Goal: Task Accomplishment & Management: Use online tool/utility

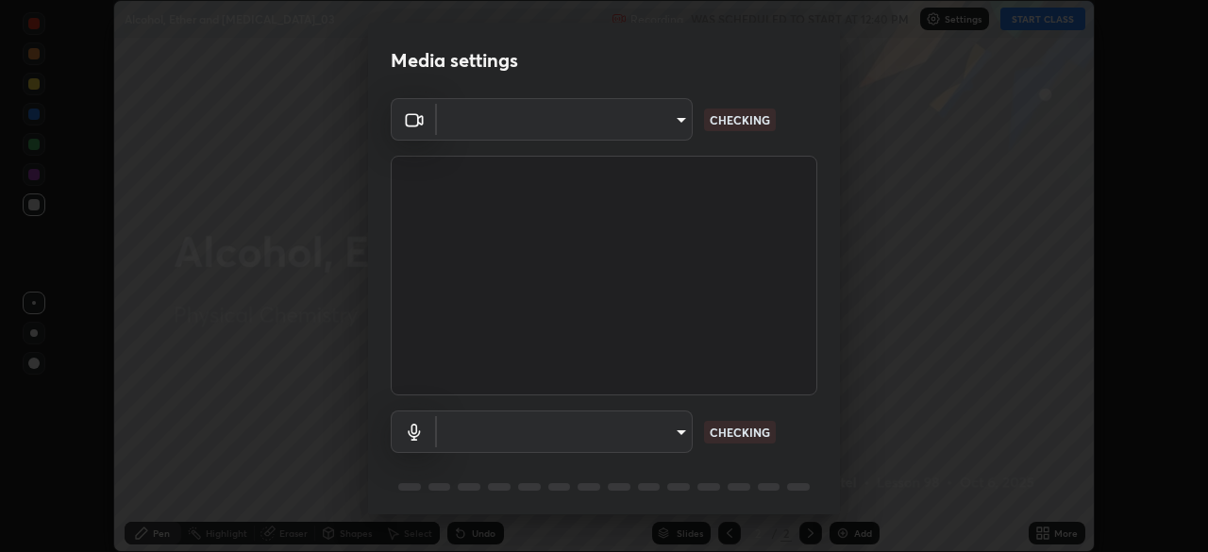
scroll to position [66, 0]
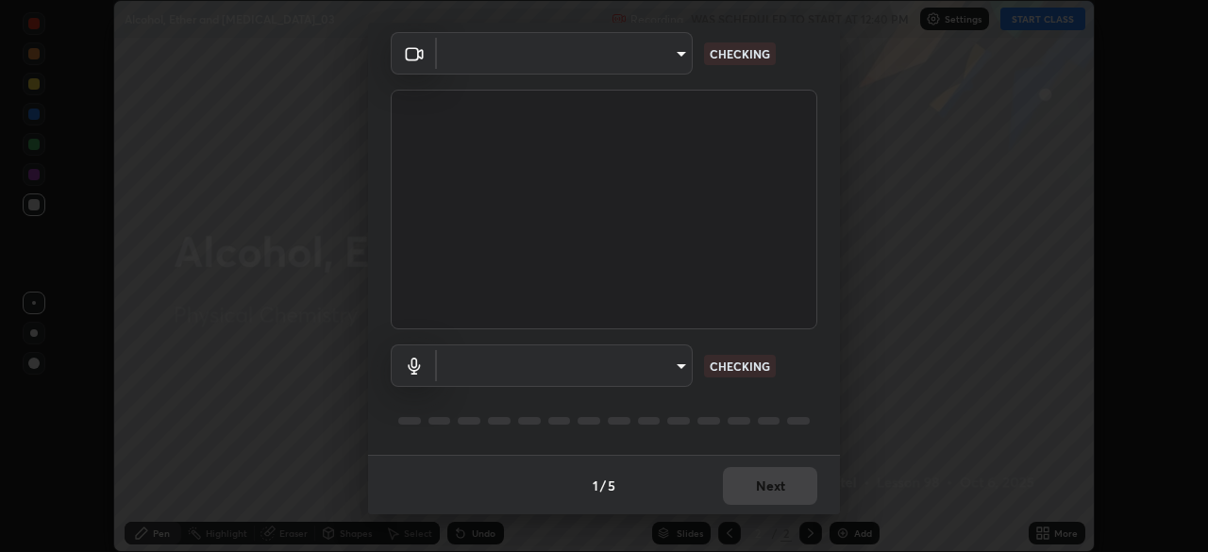
type input "a9133dad2e918d9e43cacff0d24315f55d9a531cdf13b35ee7ee266ddbc74882"
click at [645, 363] on body "Erase all Alcohol, Ether and [MEDICAL_DATA]_03 Recording WAS SCHEDULED TO START…" at bounding box center [604, 276] width 1208 height 552
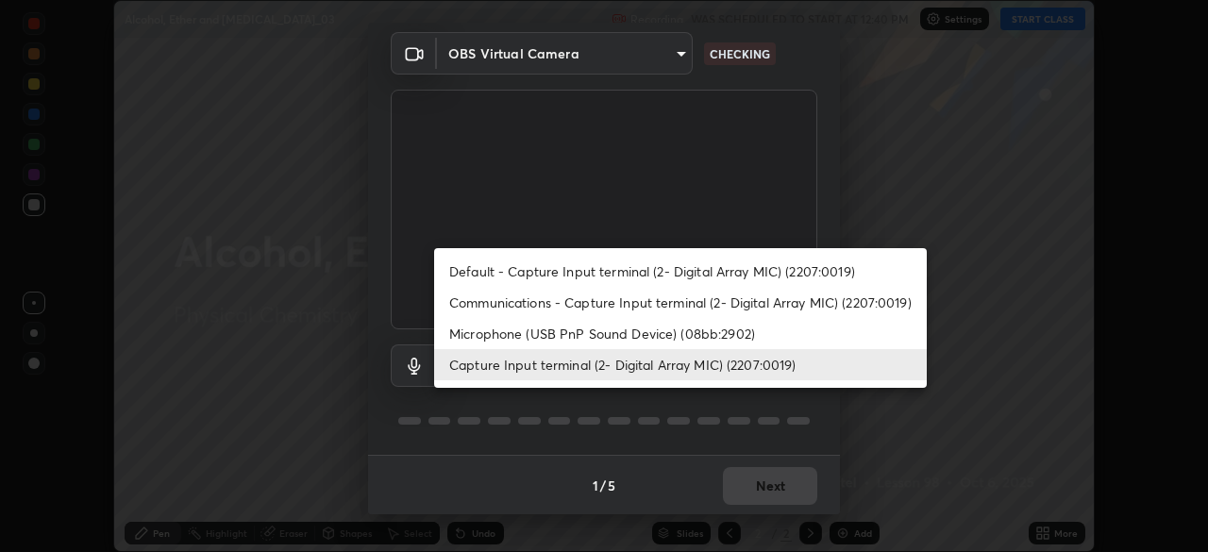
click at [613, 336] on li "Microphone (USB PnP Sound Device) (08bb:2902)" at bounding box center [680, 333] width 493 height 31
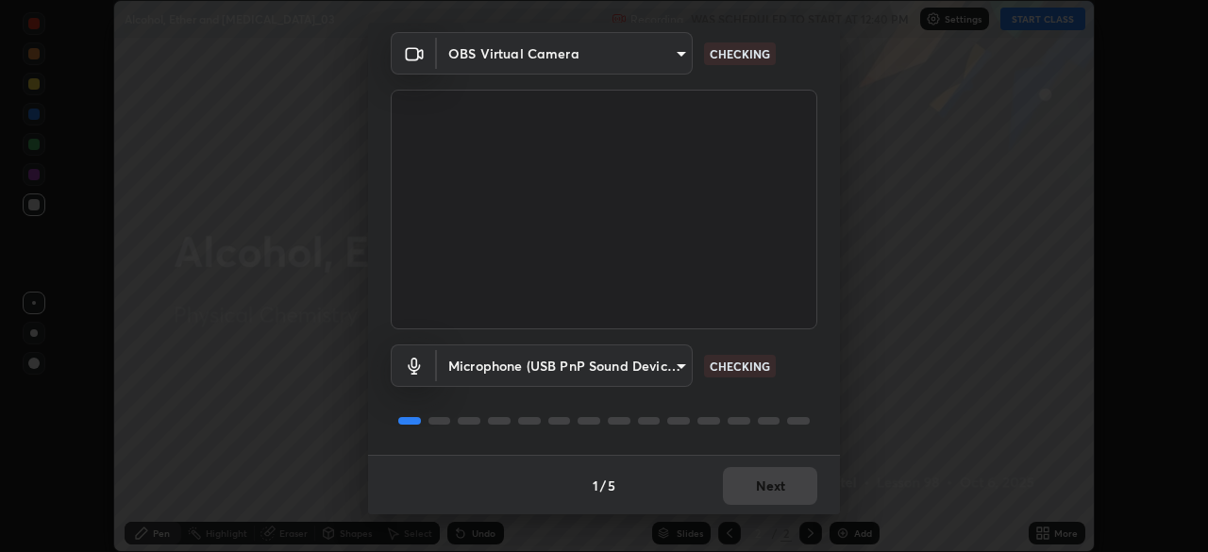
click at [644, 372] on body "Erase all Alcohol, Ether and [MEDICAL_DATA]_03 Recording WAS SCHEDULED TO START…" at bounding box center [604, 276] width 1208 height 552
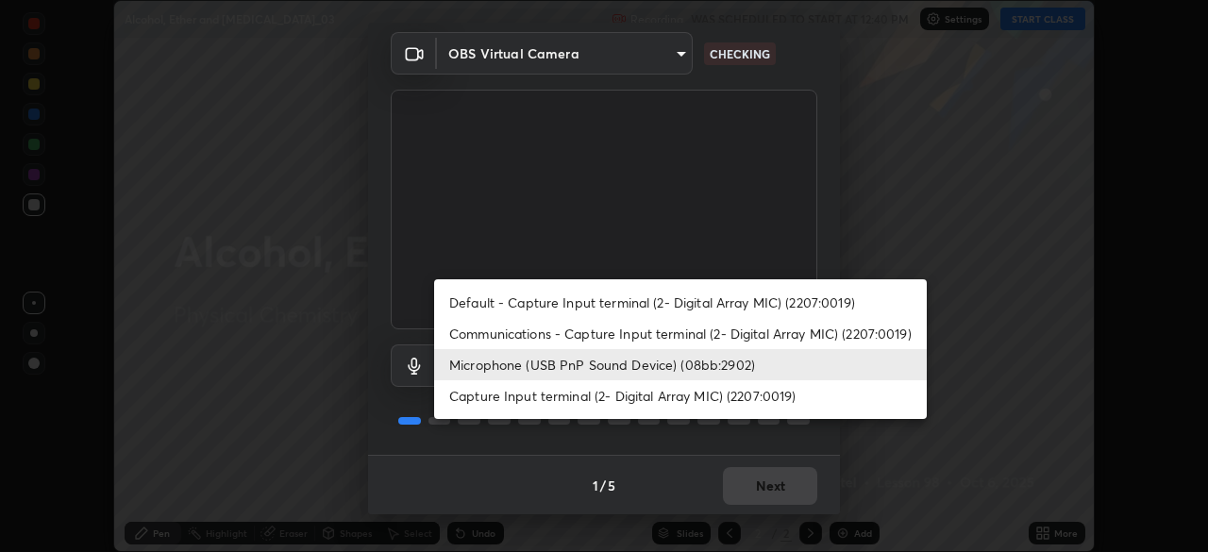
click at [653, 388] on li "Capture Input terminal (2- Digital Array MIC) (2207:0019)" at bounding box center [680, 395] width 493 height 31
type input "d5f2912cb9e06955c62fcb129d54b7342b147a03397dabbbcbca932206c17f06"
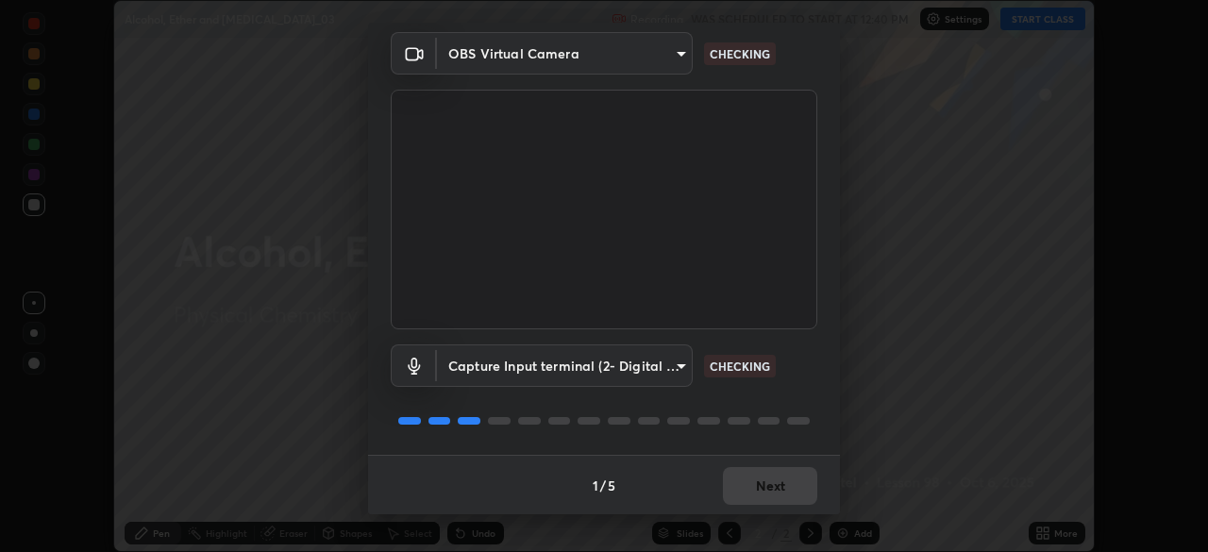
click at [667, 381] on body "Erase all Alcohol, Ether and [MEDICAL_DATA]_03 Recording WAS SCHEDULED TO START…" at bounding box center [604, 276] width 1208 height 552
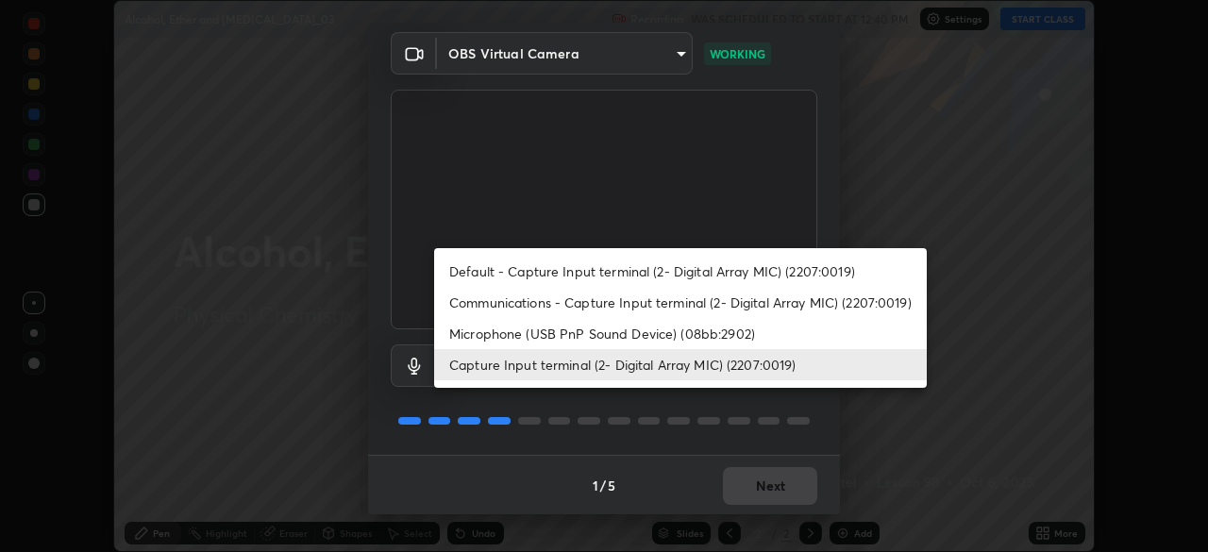
click at [794, 432] on div at bounding box center [604, 276] width 1208 height 552
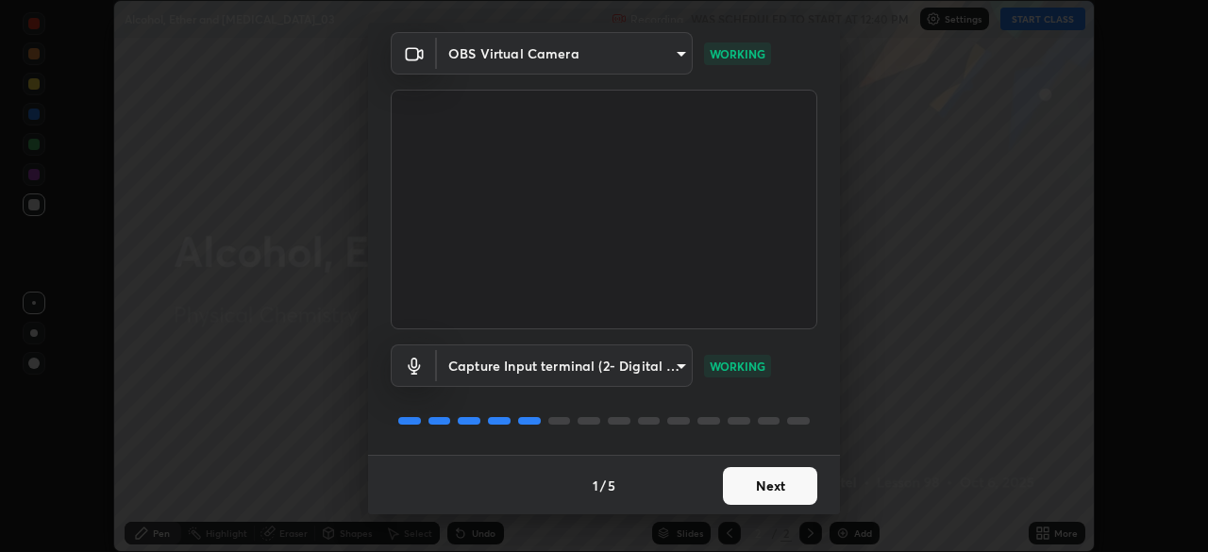
click at [789, 471] on button "Next" at bounding box center [770, 486] width 94 height 38
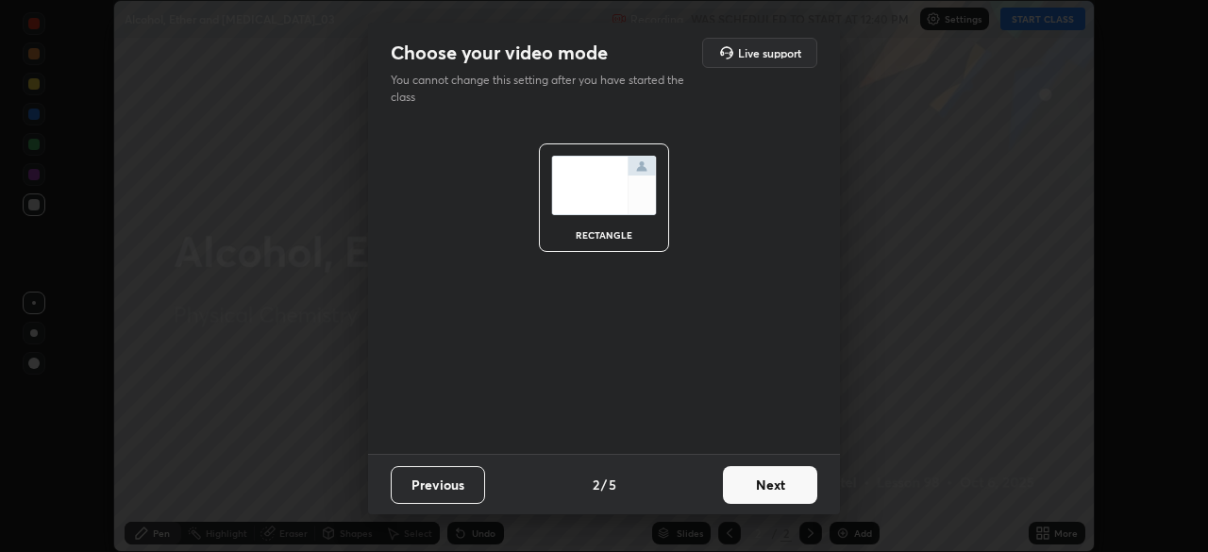
scroll to position [0, 0]
click at [804, 483] on button "Next" at bounding box center [770, 485] width 94 height 38
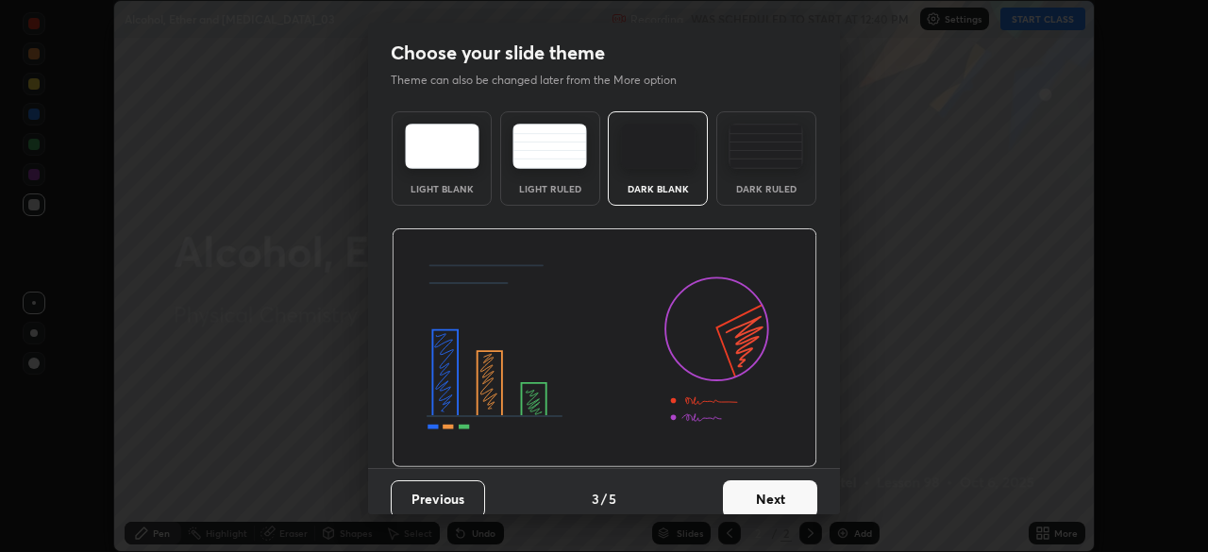
click at [804, 486] on button "Next" at bounding box center [770, 500] width 94 height 38
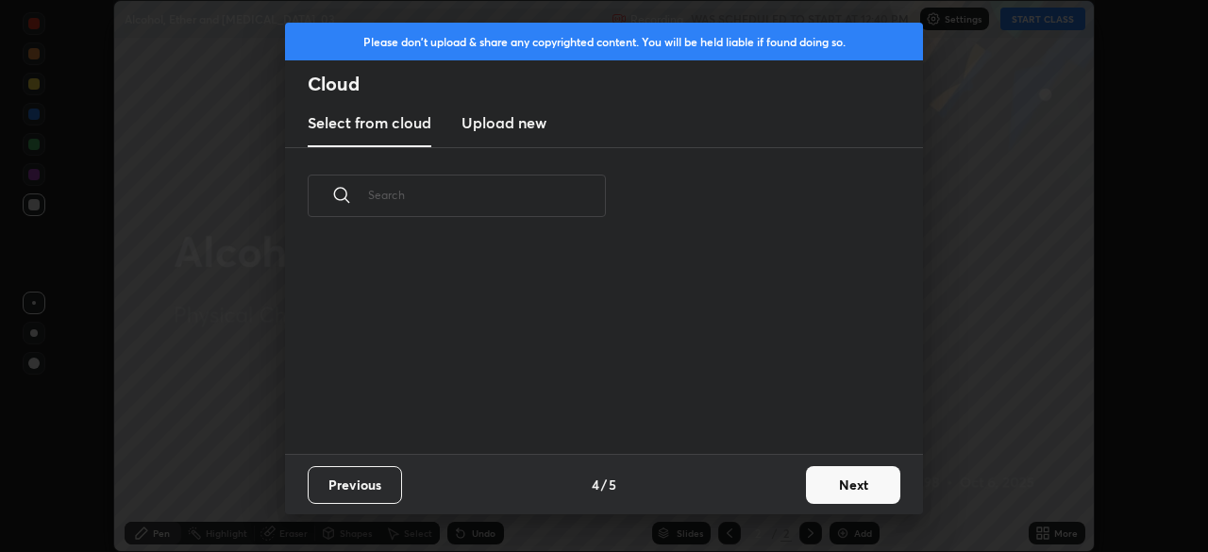
click at [841, 484] on button "Next" at bounding box center [853, 485] width 94 height 38
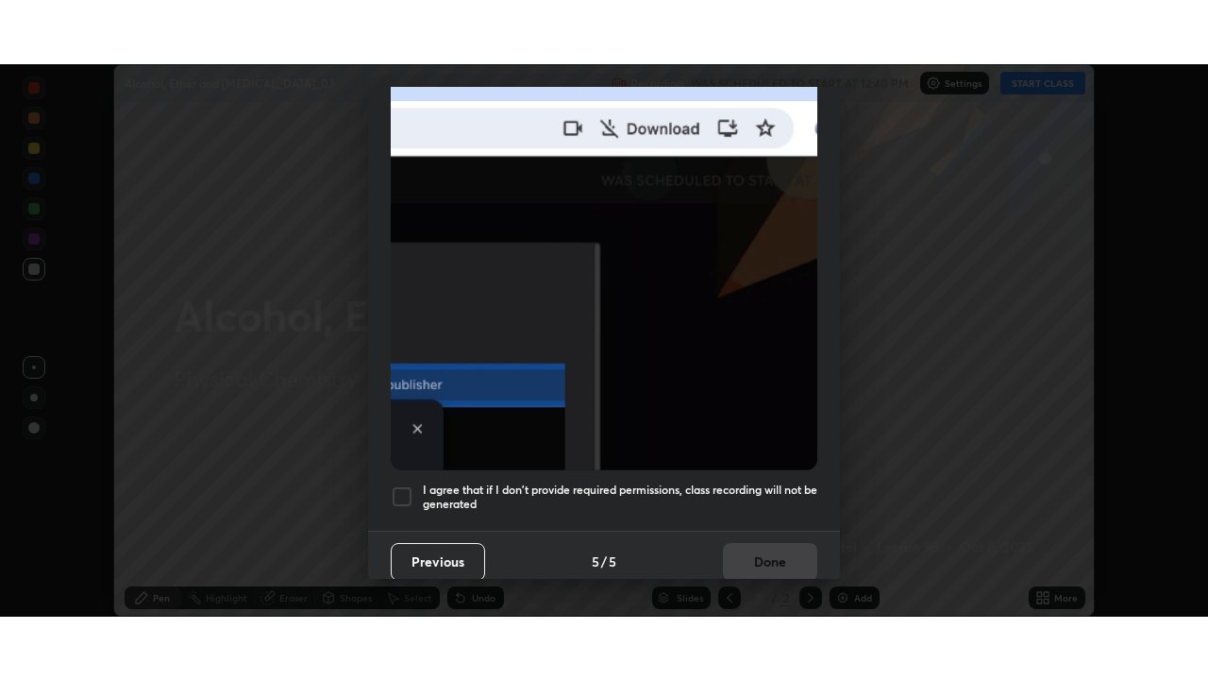
scroll to position [451, 0]
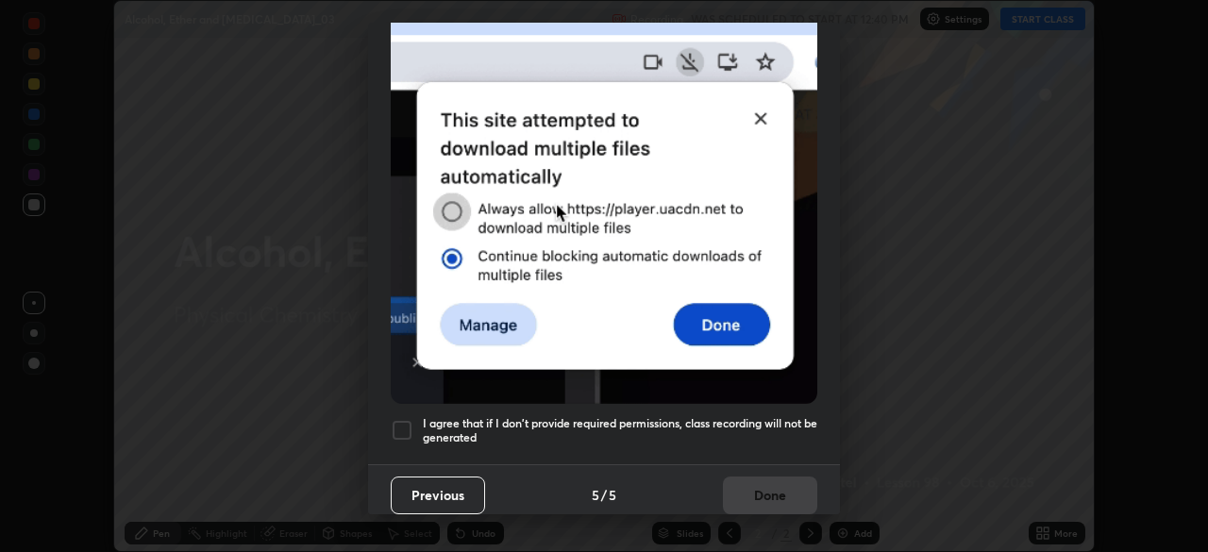
click at [782, 427] on h5 "I agree that if I don't provide required permissions, class recording will not …" at bounding box center [620, 430] width 395 height 29
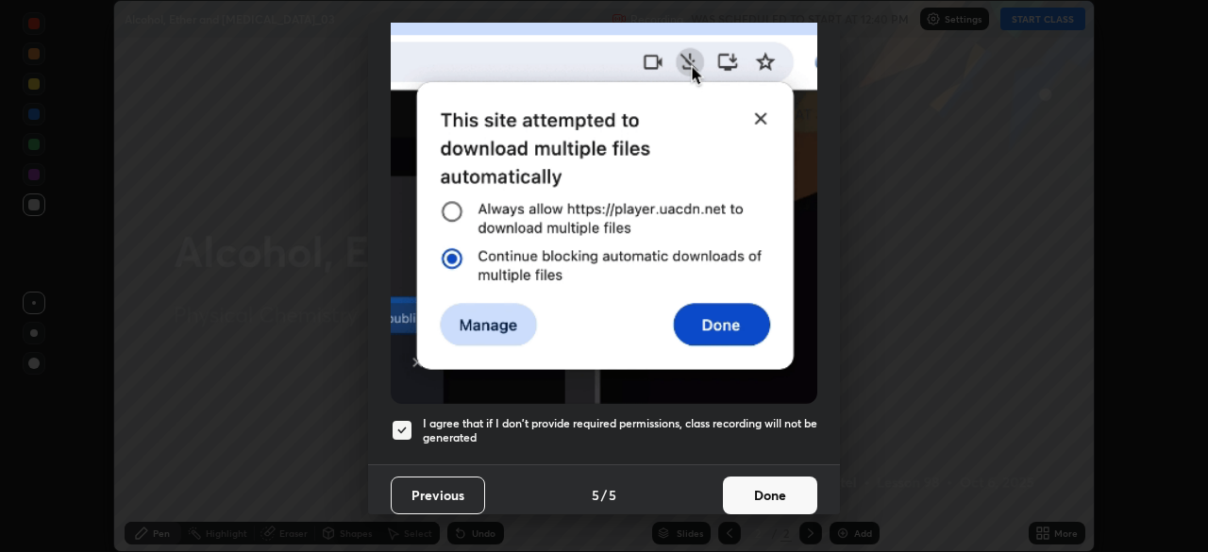
click at [780, 490] on button "Done" at bounding box center [770, 496] width 94 height 38
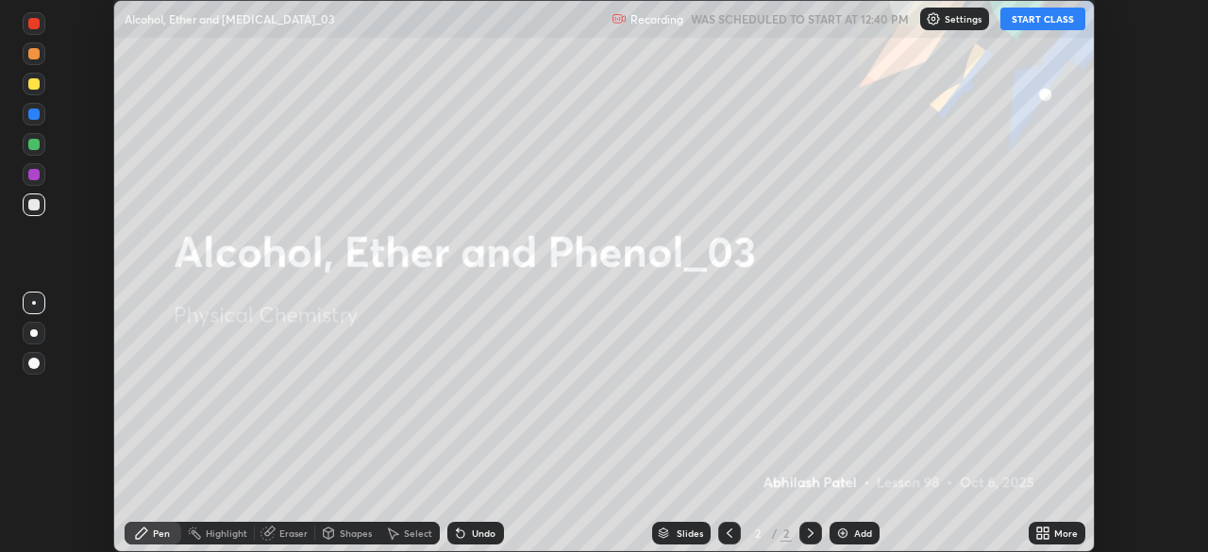
click at [1046, 530] on icon at bounding box center [1046, 530] width 5 height 5
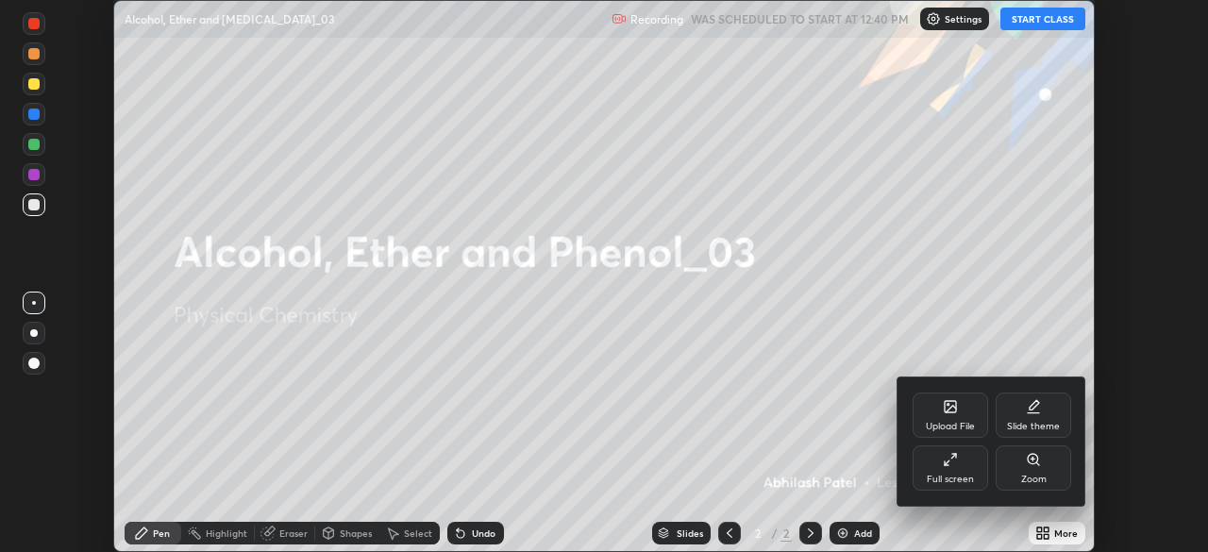
click at [962, 478] on div "Full screen" at bounding box center [950, 479] width 47 height 9
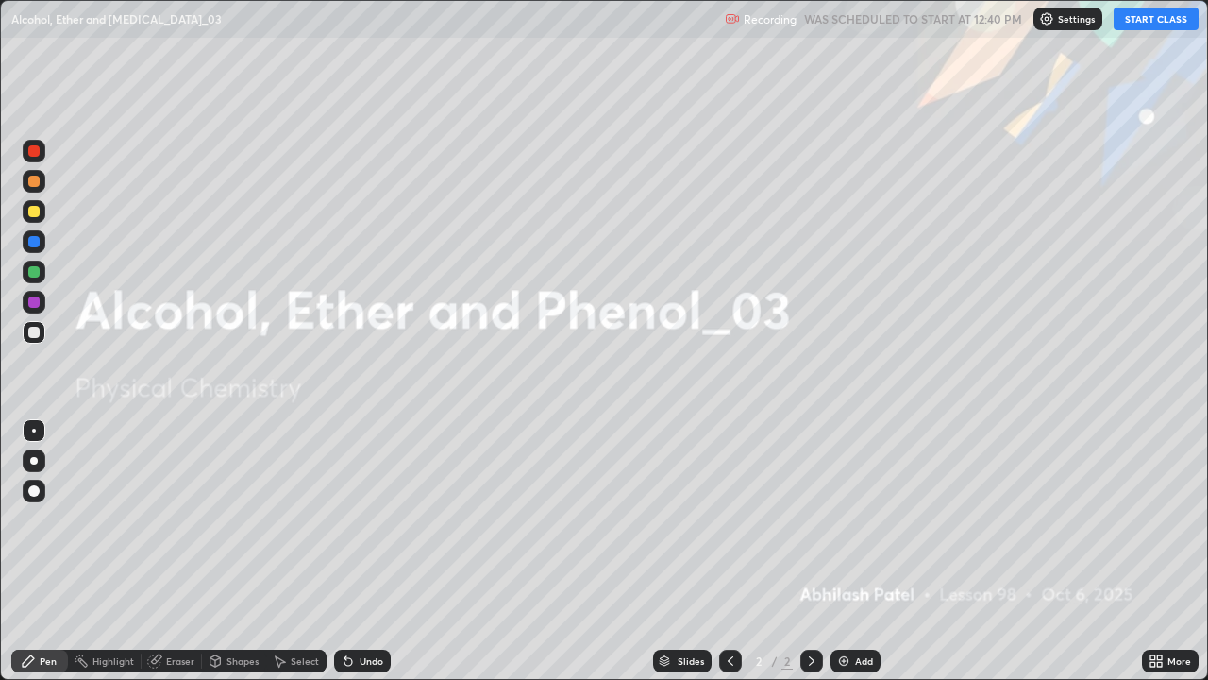
scroll to position [680, 1208]
click at [1143, 18] on button "START CLASS" at bounding box center [1156, 19] width 85 height 23
click at [869, 551] on div "Add" at bounding box center [856, 661] width 50 height 23
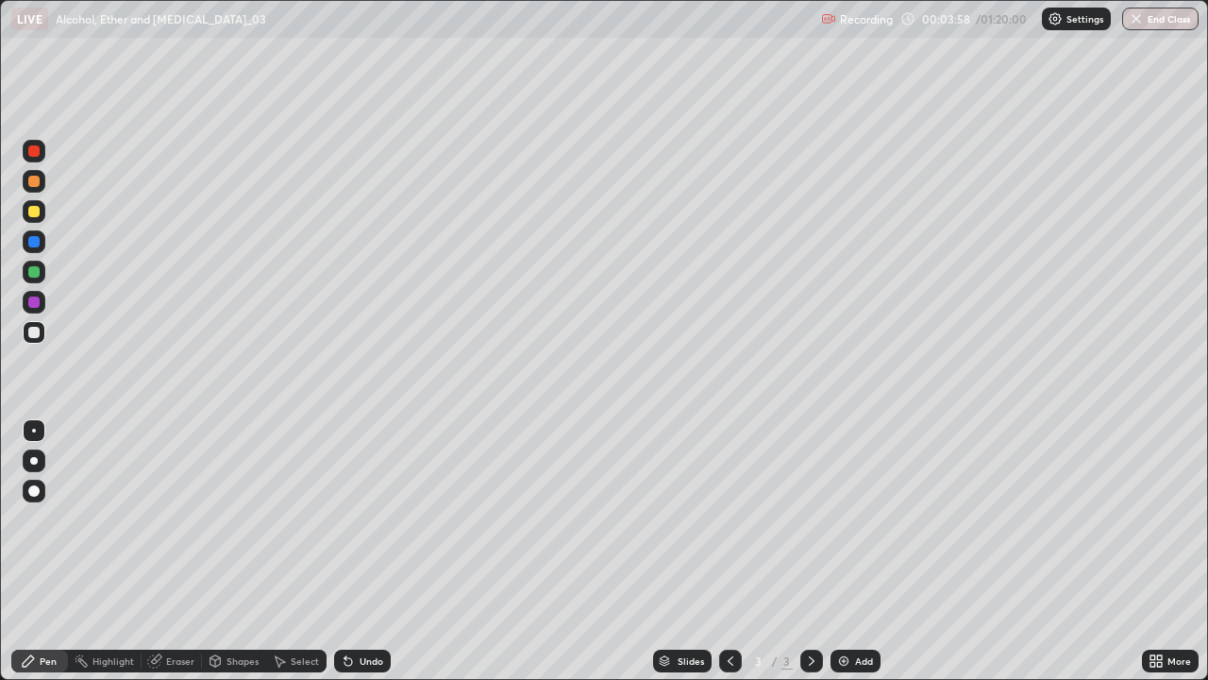
click at [43, 461] on div at bounding box center [34, 460] width 23 height 23
click at [368, 551] on div "Undo" at bounding box center [362, 661] width 57 height 23
click at [362, 551] on div "Undo" at bounding box center [362, 661] width 57 height 23
click at [366, 551] on div "Undo" at bounding box center [362, 661] width 57 height 23
click at [368, 551] on div "Undo" at bounding box center [372, 660] width 24 height 9
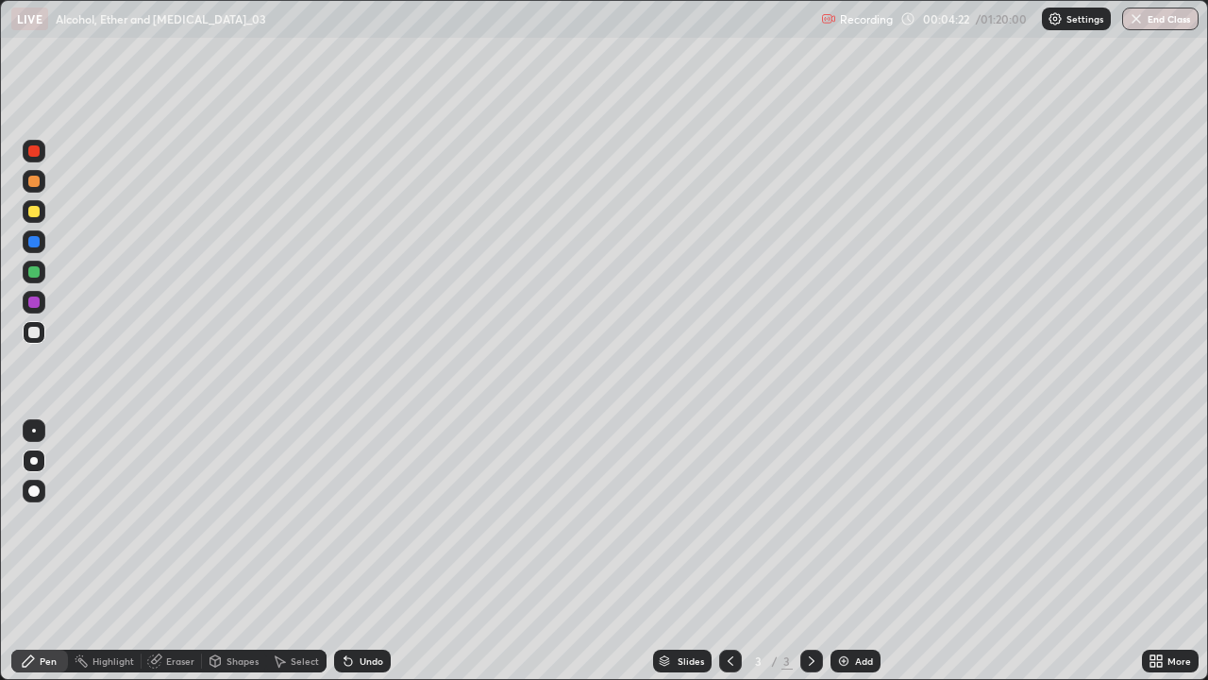
click at [353, 551] on icon at bounding box center [348, 660] width 15 height 15
click at [370, 551] on div "Undo" at bounding box center [362, 661] width 57 height 23
click at [355, 551] on div "Undo" at bounding box center [362, 661] width 57 height 23
click at [360, 551] on div "Undo" at bounding box center [372, 660] width 24 height 9
click at [364, 551] on div "Undo" at bounding box center [372, 660] width 24 height 9
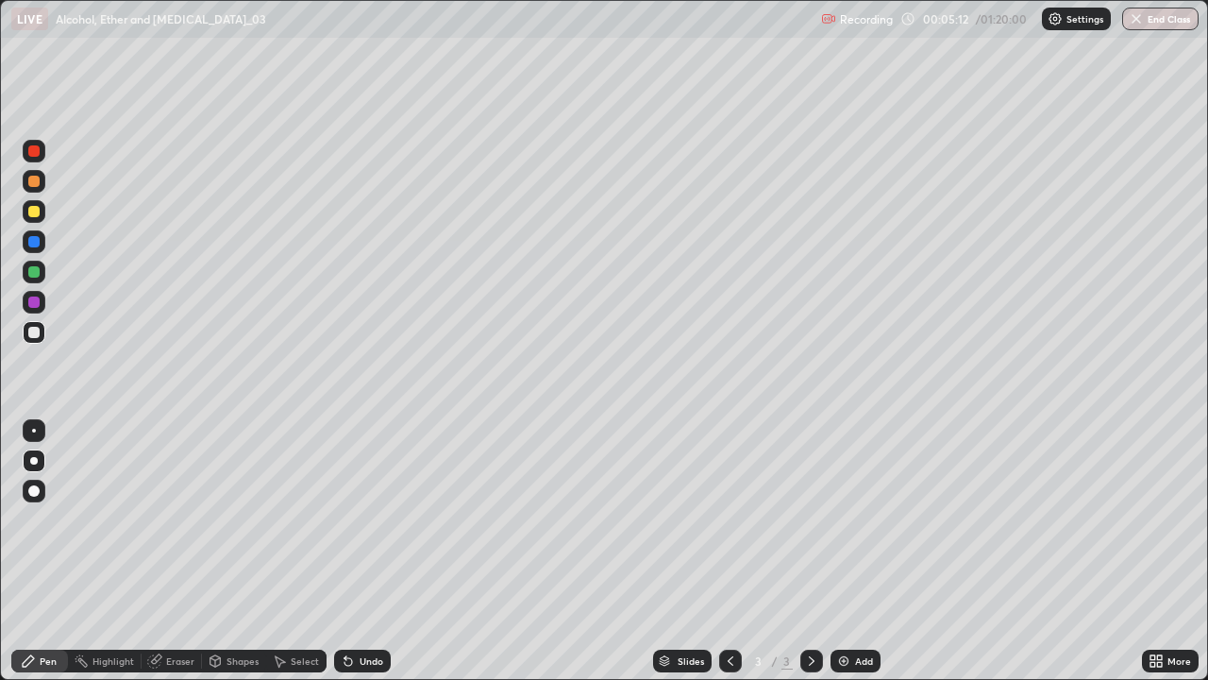
click at [365, 551] on div "Undo" at bounding box center [362, 661] width 57 height 23
click at [856, 551] on div "Add" at bounding box center [864, 660] width 18 height 9
click at [361, 551] on div "Undo" at bounding box center [372, 660] width 24 height 9
click at [44, 211] on div at bounding box center [34, 211] width 23 height 23
click at [863, 551] on div "Add" at bounding box center [864, 660] width 18 height 9
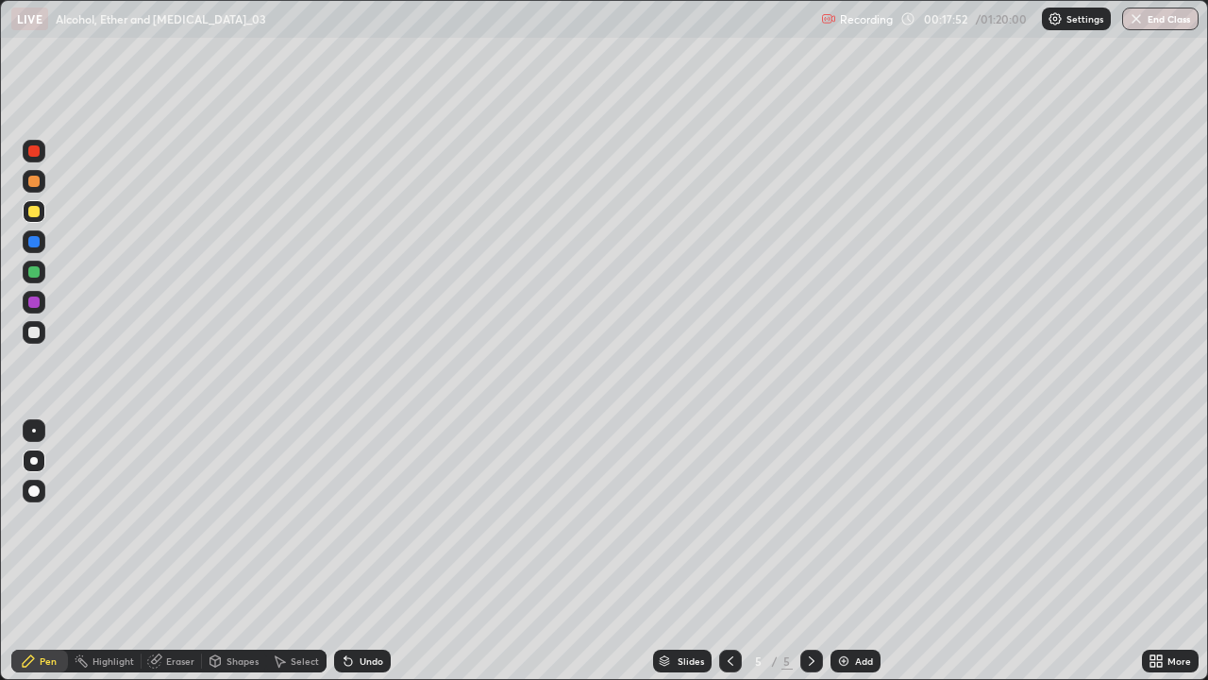
click at [375, 551] on div "Undo" at bounding box center [372, 660] width 24 height 9
click at [850, 551] on img at bounding box center [843, 660] width 15 height 15
click at [375, 551] on div "Undo" at bounding box center [372, 660] width 24 height 9
click at [379, 551] on div "Undo" at bounding box center [372, 660] width 24 height 9
click at [31, 334] on div at bounding box center [33, 332] width 11 height 11
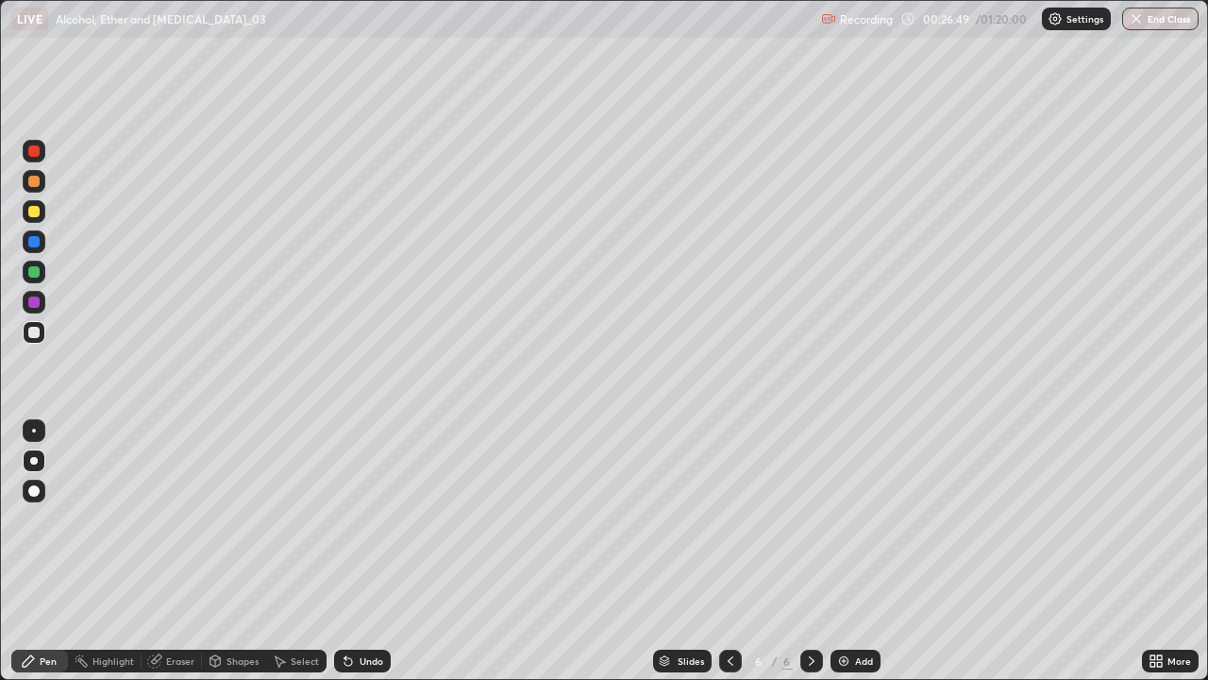
click at [363, 551] on div "Undo" at bounding box center [372, 660] width 24 height 9
click at [376, 551] on div "Undo" at bounding box center [372, 660] width 24 height 9
click at [360, 551] on div "Undo" at bounding box center [362, 661] width 57 height 23
click at [361, 551] on div "Undo" at bounding box center [362, 661] width 57 height 23
click at [363, 551] on div "Undo" at bounding box center [372, 660] width 24 height 9
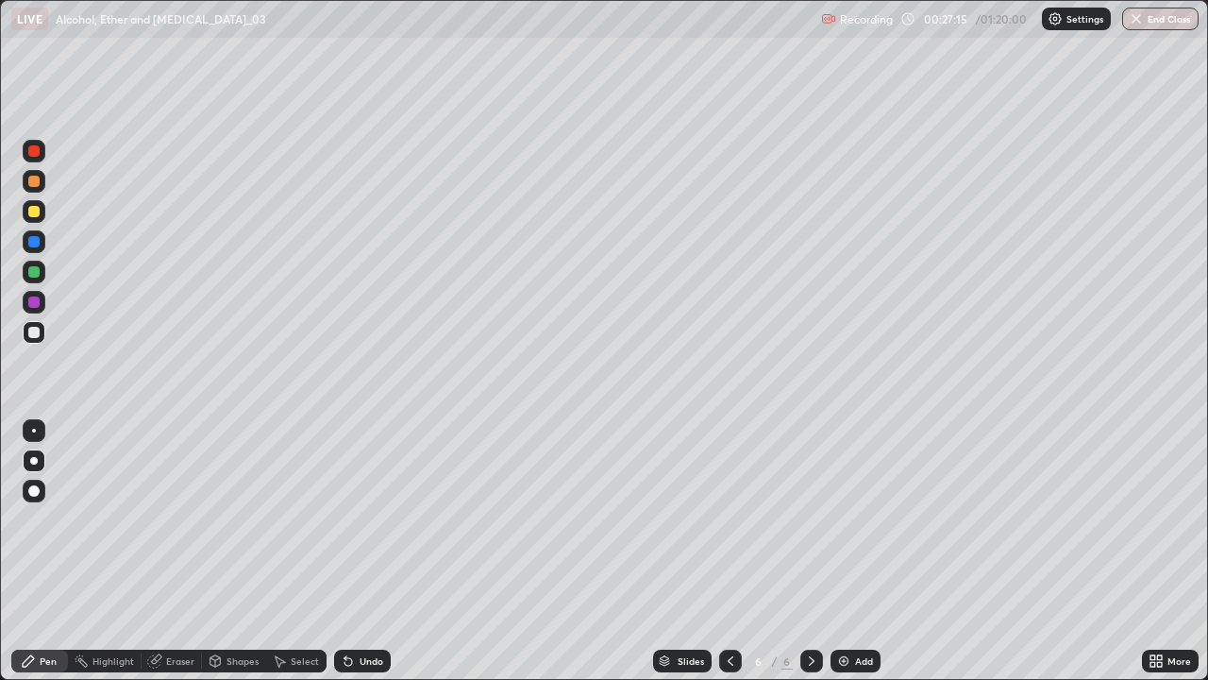
click at [356, 551] on div "Undo" at bounding box center [362, 661] width 57 height 23
click at [579, 551] on div "Slides 6 / 6 Add" at bounding box center [766, 661] width 751 height 38
click at [856, 551] on div "Add" at bounding box center [864, 660] width 18 height 9
click at [37, 282] on div at bounding box center [34, 272] width 23 height 23
click at [370, 551] on div "Undo" at bounding box center [372, 660] width 24 height 9
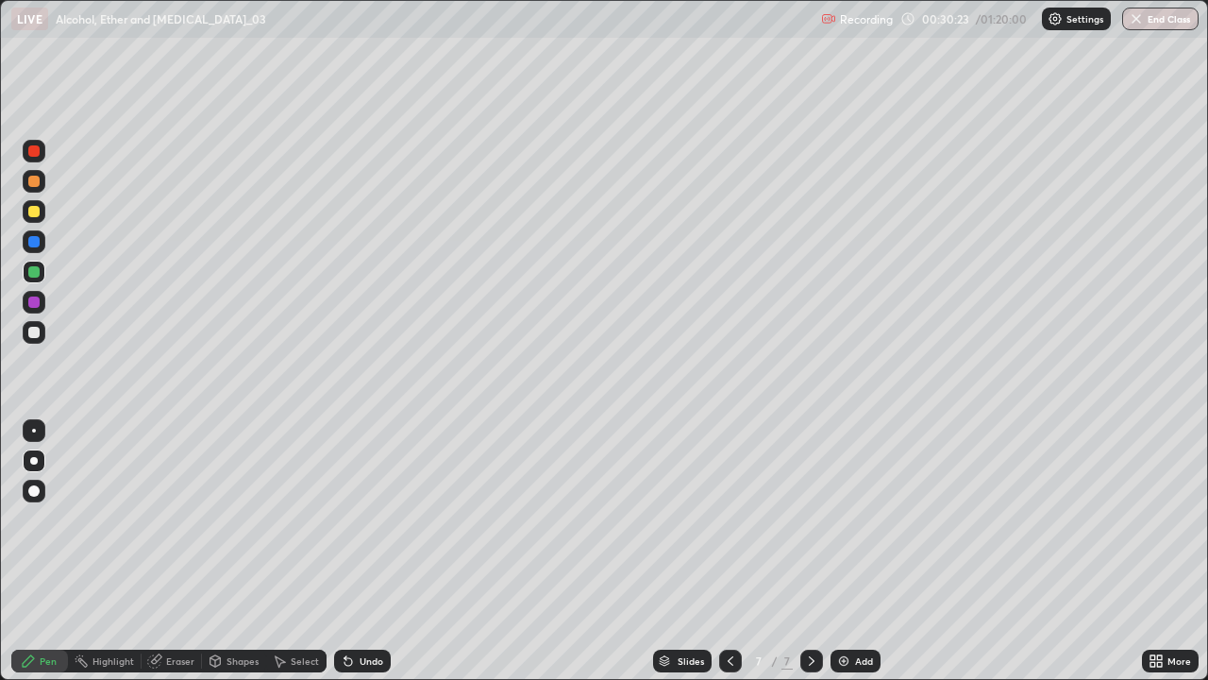
click at [376, 551] on div "Undo" at bounding box center [372, 660] width 24 height 9
click at [361, 551] on div "Undo" at bounding box center [372, 660] width 24 height 9
click at [852, 551] on div "Add" at bounding box center [856, 661] width 50 height 23
click at [42, 328] on div at bounding box center [34, 332] width 23 height 23
click at [368, 551] on div "Undo" at bounding box center [362, 661] width 57 height 23
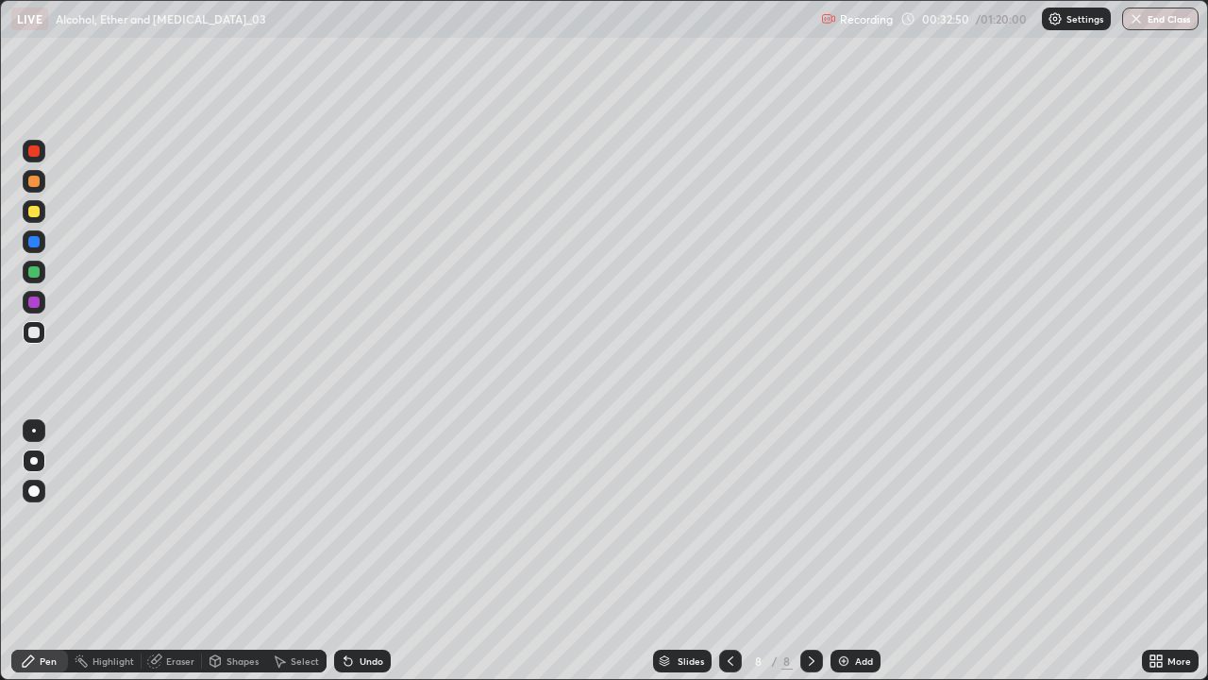
click at [345, 551] on icon at bounding box center [346, 657] width 2 height 2
click at [850, 551] on img at bounding box center [843, 660] width 15 height 15
click at [379, 551] on div "Undo" at bounding box center [362, 661] width 57 height 23
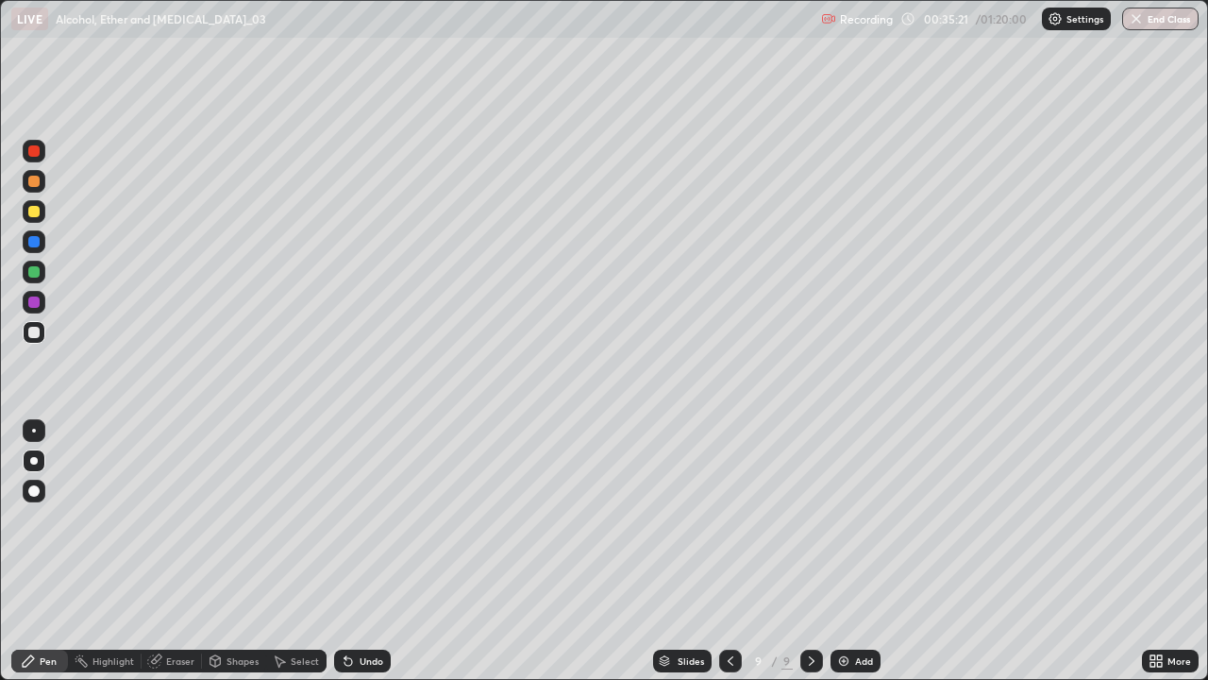
click at [375, 551] on div "Undo" at bounding box center [372, 660] width 24 height 9
click at [370, 551] on div "Undo" at bounding box center [362, 661] width 57 height 23
click at [371, 551] on div "Undo" at bounding box center [362, 661] width 57 height 23
click at [374, 551] on div "Undo" at bounding box center [362, 661] width 57 height 23
click at [167, 551] on div "Eraser" at bounding box center [172, 661] width 60 height 23
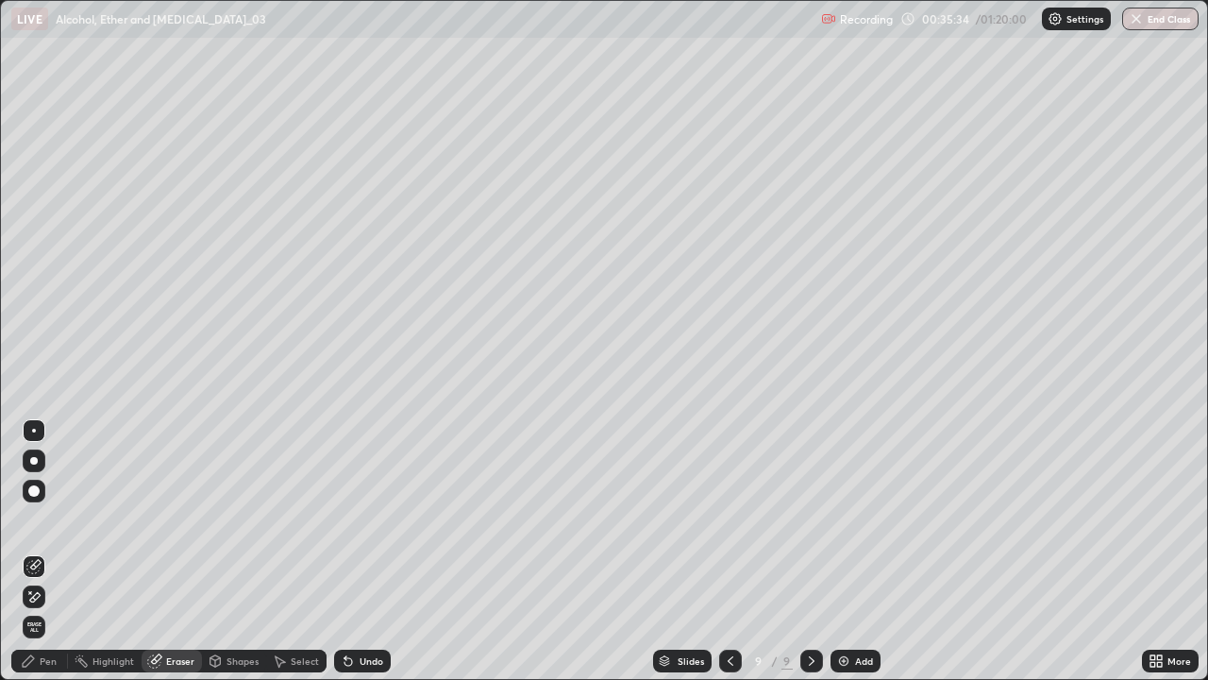
click at [57, 551] on div "Pen" at bounding box center [39, 661] width 57 height 23
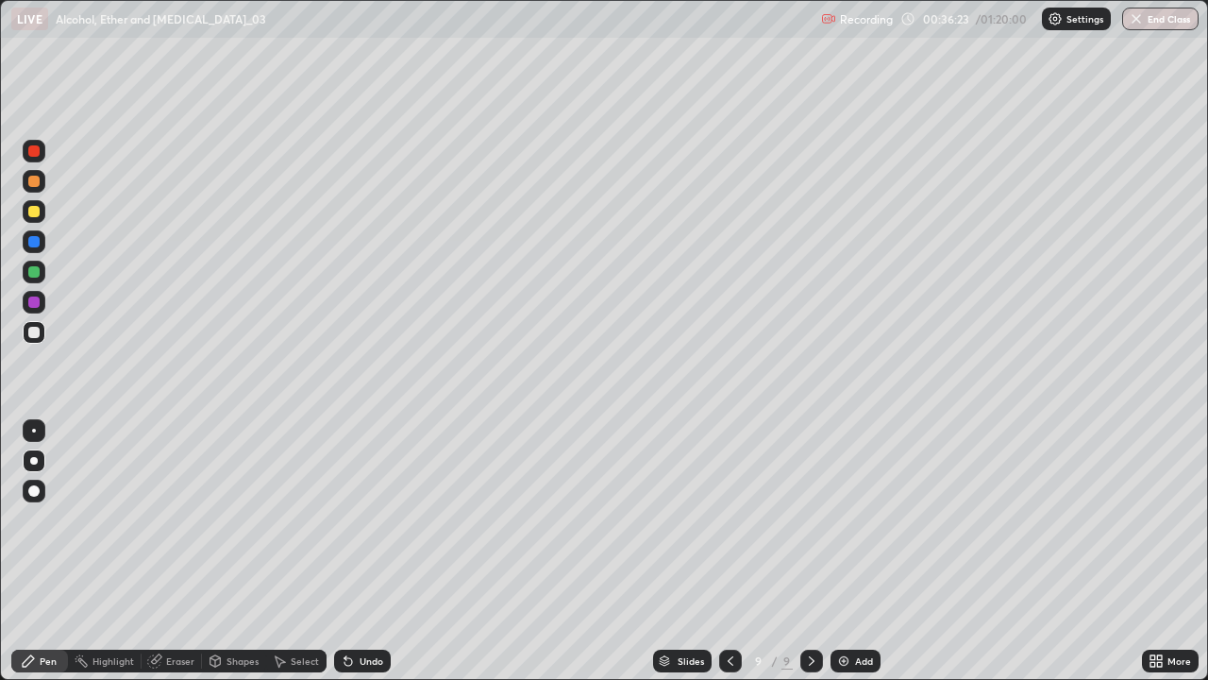
click at [848, 551] on div "Add" at bounding box center [856, 661] width 50 height 23
click at [727, 551] on icon at bounding box center [730, 660] width 6 height 9
click at [570, 387] on button "Undo" at bounding box center [597, 396] width 55 height 23
click at [43, 277] on div at bounding box center [34, 272] width 23 height 23
click at [364, 551] on div "Undo" at bounding box center [372, 660] width 24 height 9
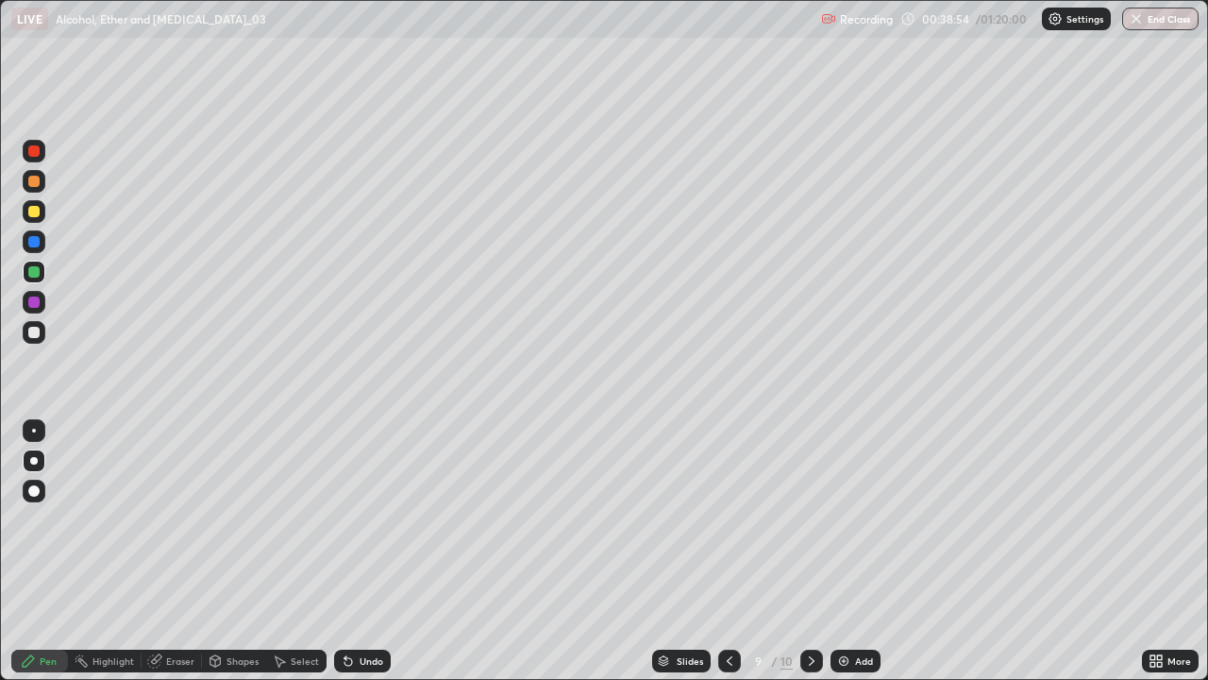
click at [374, 551] on div "Undo" at bounding box center [362, 661] width 57 height 23
click at [371, 551] on div "Undo" at bounding box center [372, 660] width 24 height 9
click at [363, 551] on div "Undo" at bounding box center [372, 660] width 24 height 9
click at [380, 551] on div "Undo" at bounding box center [372, 660] width 24 height 9
click at [381, 551] on div "Undo" at bounding box center [362, 661] width 57 height 23
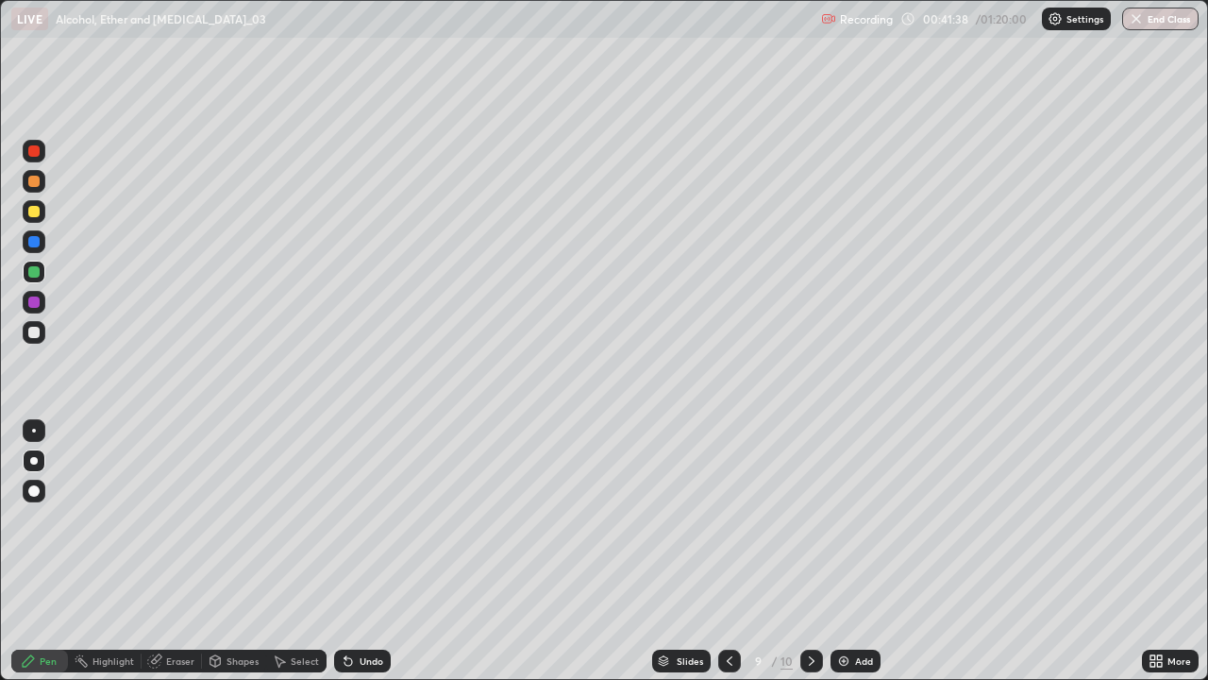
click at [848, 551] on div "Add" at bounding box center [856, 661] width 50 height 23
click at [364, 551] on div "Undo" at bounding box center [362, 661] width 57 height 23
click at [36, 204] on div at bounding box center [34, 211] width 23 height 23
click at [855, 551] on div "Add" at bounding box center [856, 661] width 50 height 23
click at [859, 551] on div "Add" at bounding box center [856, 661] width 50 height 23
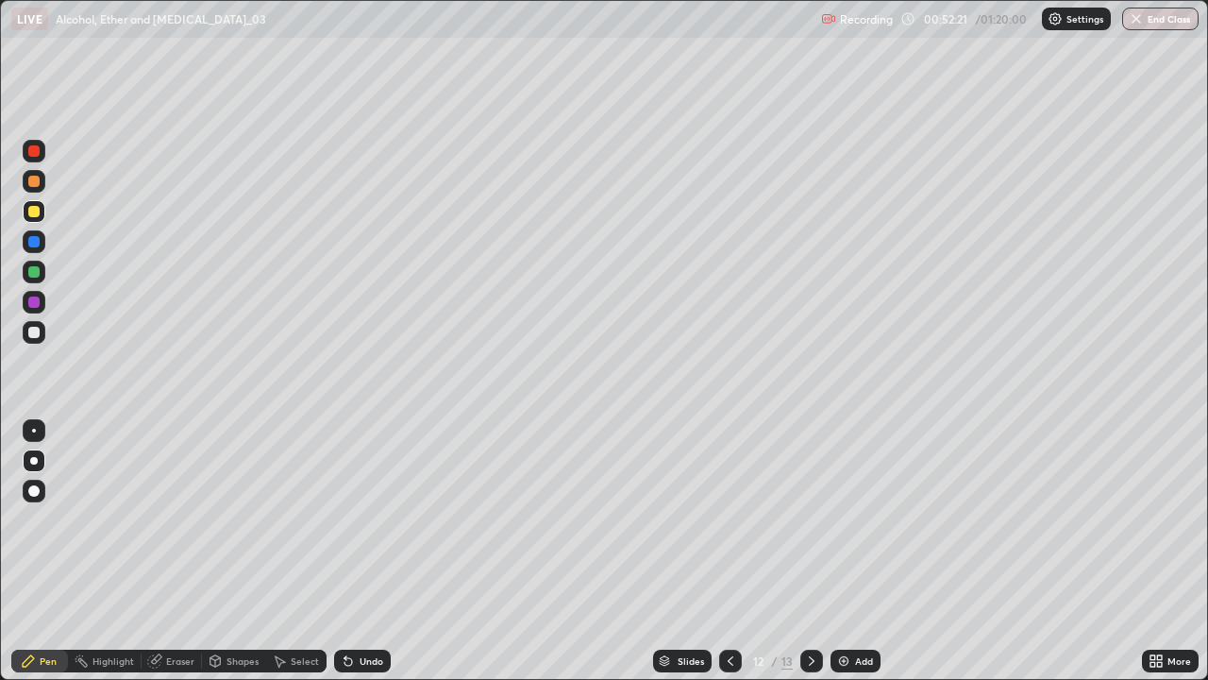
click at [346, 551] on div "Undo" at bounding box center [362, 661] width 57 height 23
click at [355, 551] on div "Undo" at bounding box center [362, 661] width 57 height 23
click at [844, 551] on img at bounding box center [843, 660] width 15 height 15
click at [248, 551] on div "Shapes" at bounding box center [243, 660] width 32 height 9
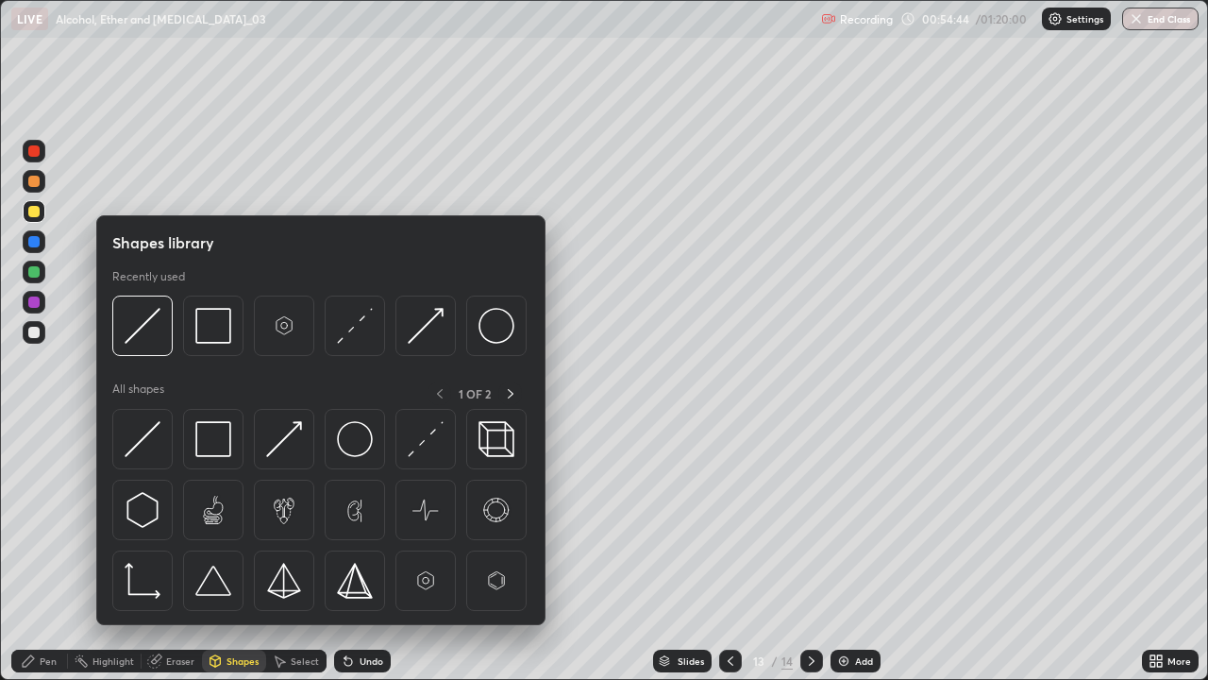
click at [194, 551] on div "Eraser" at bounding box center [172, 661] width 60 height 23
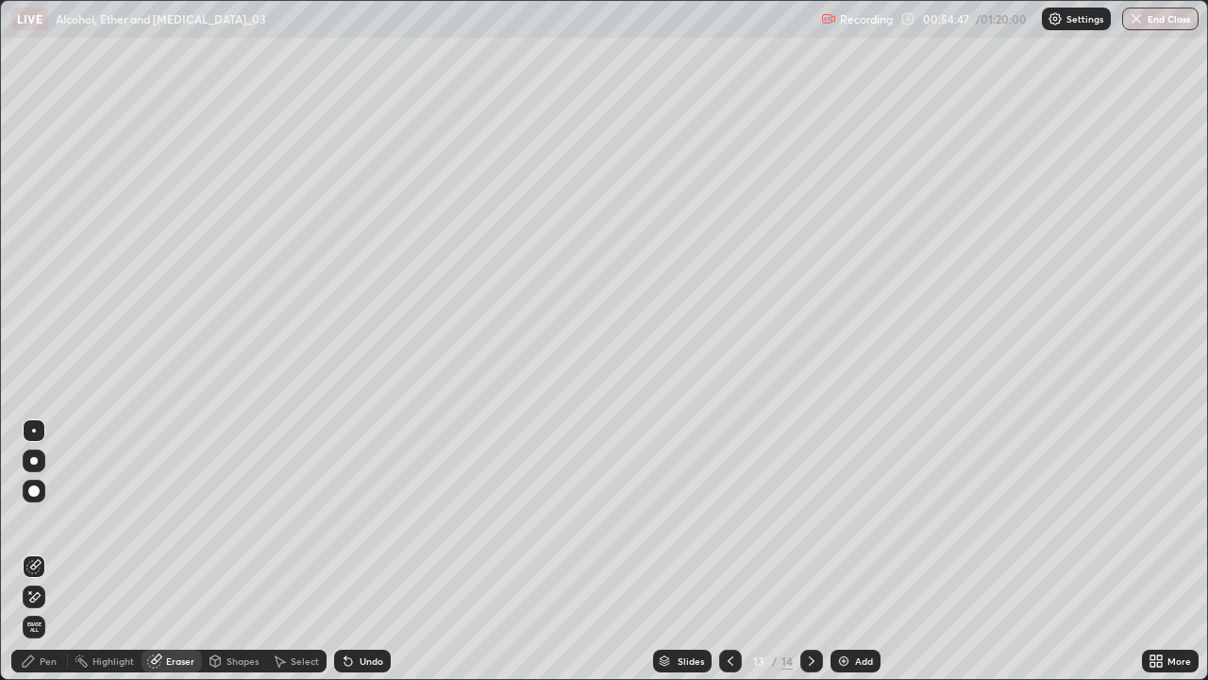
click at [48, 551] on div "Pen" at bounding box center [48, 660] width 17 height 9
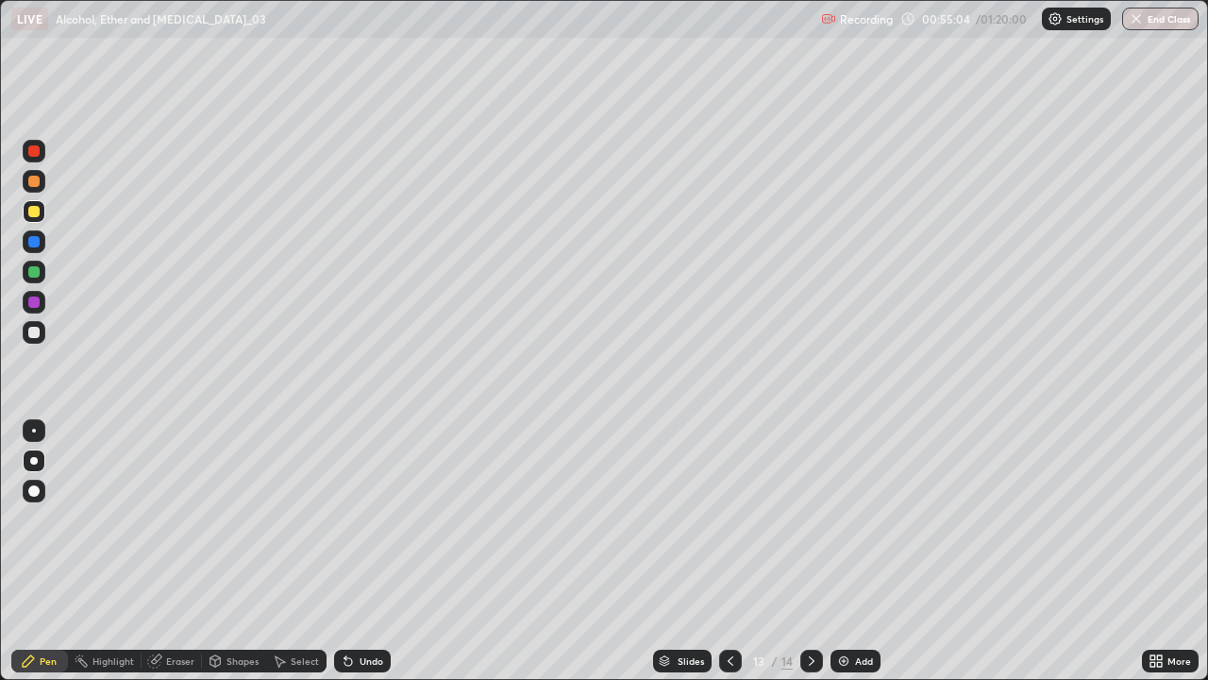
click at [729, 551] on icon at bounding box center [730, 660] width 15 height 15
click at [730, 551] on icon at bounding box center [731, 660] width 6 height 9
click at [810, 551] on icon at bounding box center [811, 660] width 15 height 15
click at [374, 551] on div "Undo" at bounding box center [372, 660] width 24 height 9
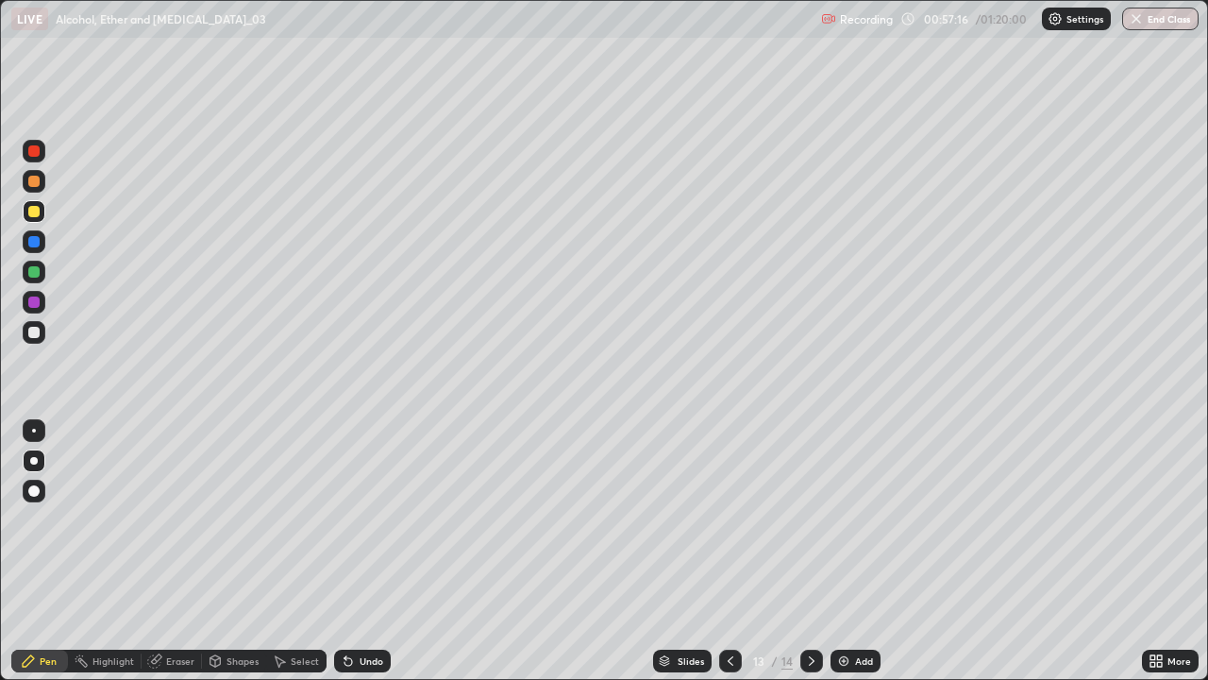
click at [381, 551] on div "Undo" at bounding box center [362, 661] width 57 height 23
click at [376, 551] on div "Undo" at bounding box center [372, 660] width 24 height 9
click at [731, 551] on icon at bounding box center [730, 660] width 15 height 15
click at [739, 551] on div at bounding box center [730, 661] width 23 height 23
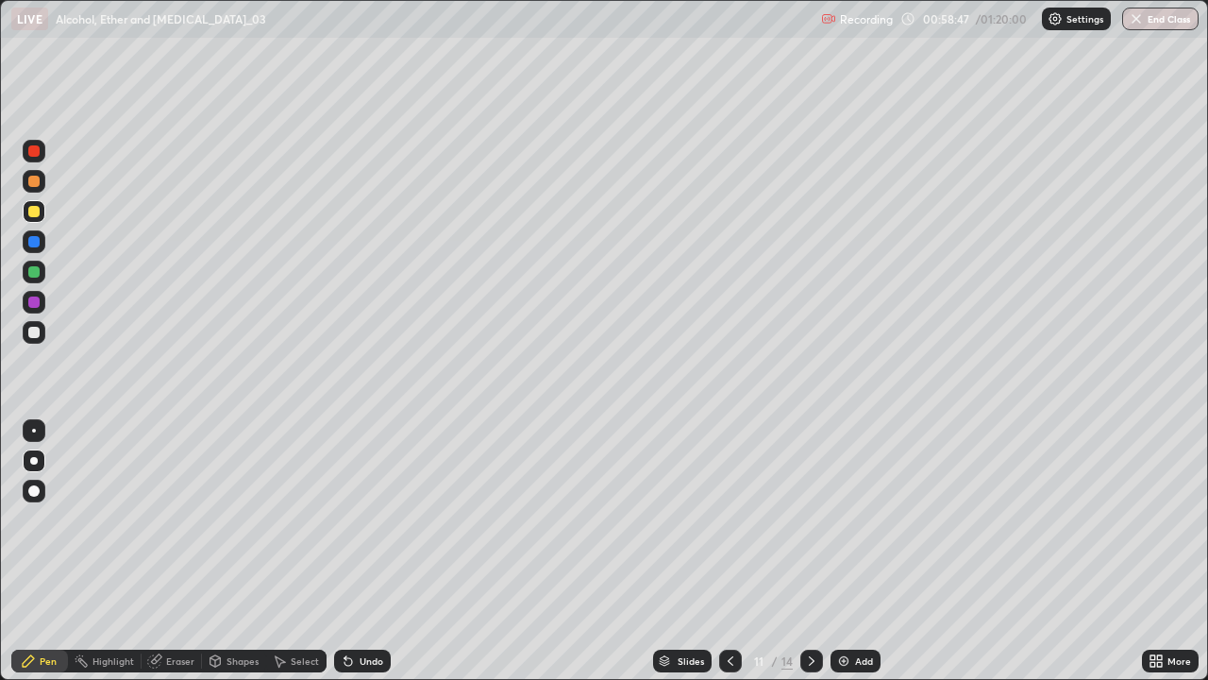
click at [810, 551] on icon at bounding box center [811, 660] width 15 height 15
click at [811, 551] on icon at bounding box center [812, 660] width 6 height 9
click at [810, 551] on icon at bounding box center [811, 660] width 15 height 15
click at [735, 551] on icon at bounding box center [730, 660] width 15 height 15
click at [727, 551] on div at bounding box center [730, 661] width 23 height 23
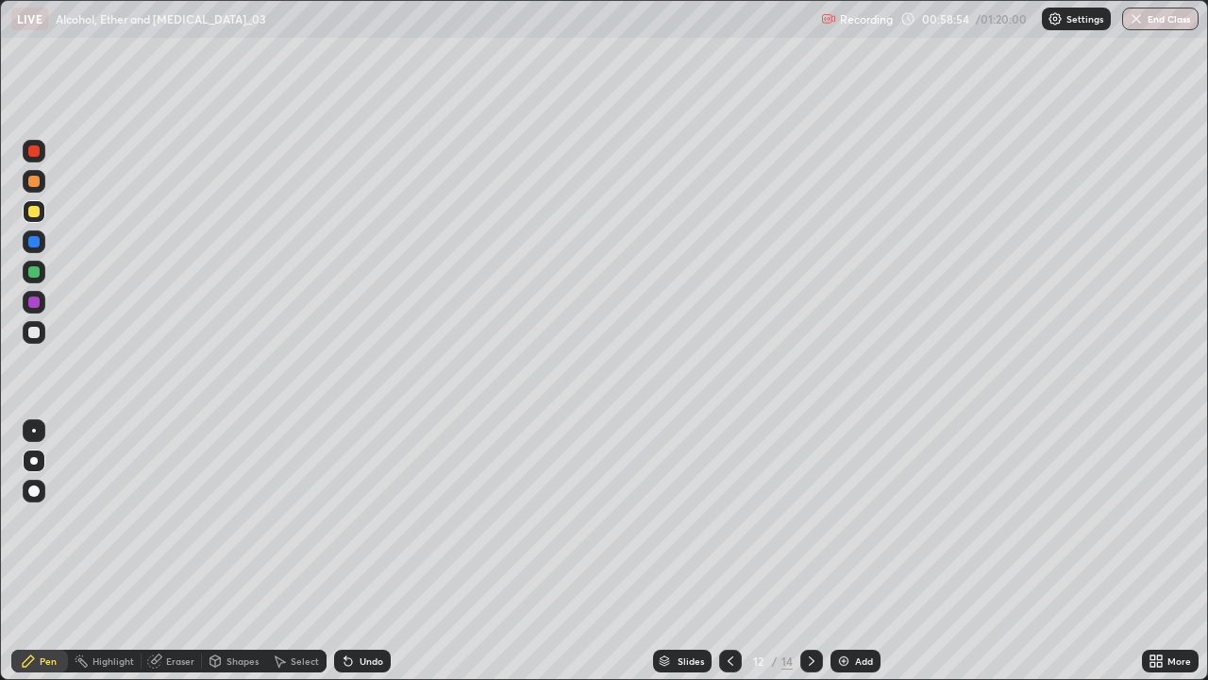
click at [727, 551] on icon at bounding box center [730, 660] width 15 height 15
click at [510, 551] on div "Slides 11 / 14 Add" at bounding box center [766, 661] width 751 height 38
click at [810, 551] on icon at bounding box center [811, 660] width 15 height 15
click at [805, 551] on div at bounding box center [812, 661] width 23 height 23
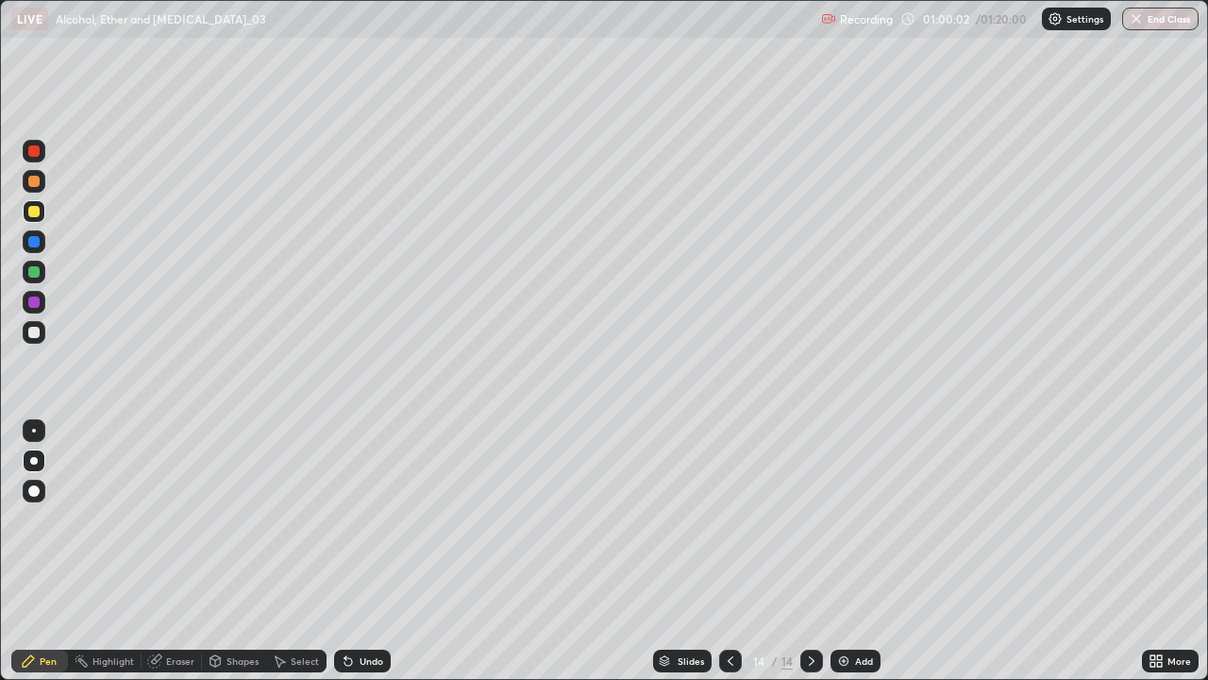
click at [732, 551] on div at bounding box center [730, 661] width 23 height 38
click at [377, 551] on div "Undo" at bounding box center [372, 660] width 24 height 9
click at [376, 551] on div "Undo" at bounding box center [372, 660] width 24 height 9
click at [374, 551] on div "Undo" at bounding box center [372, 660] width 24 height 9
click at [373, 551] on div "Undo" at bounding box center [372, 660] width 24 height 9
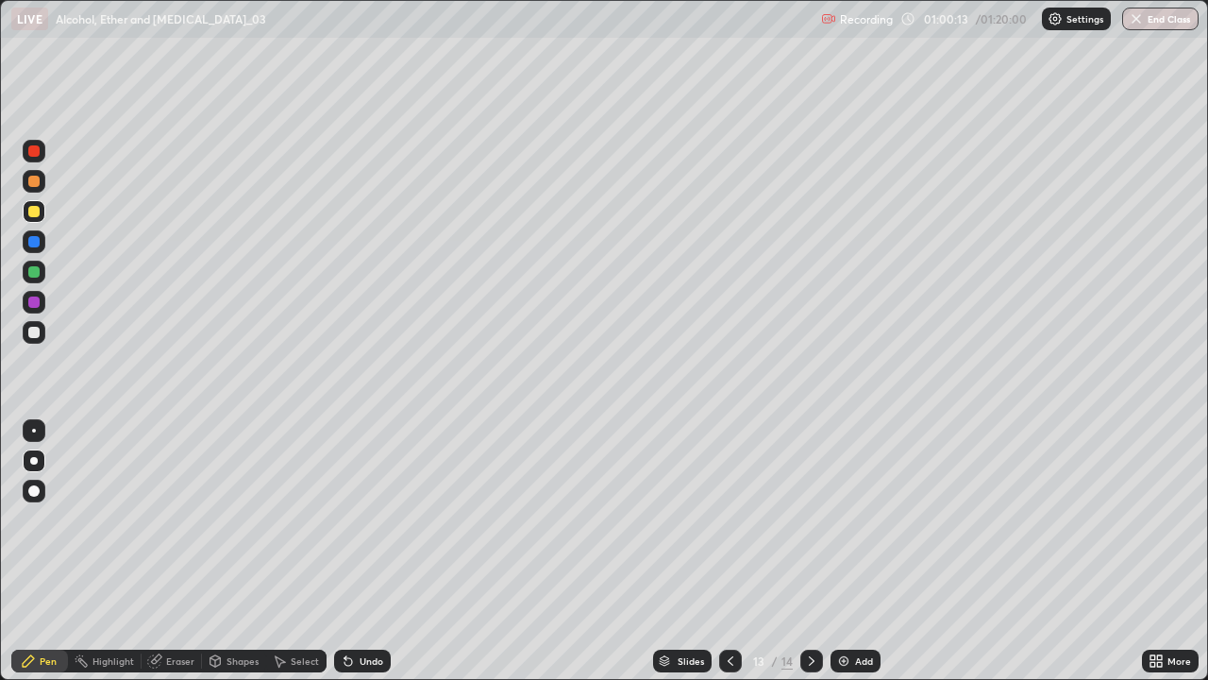
click at [371, 551] on div "Undo" at bounding box center [372, 660] width 24 height 9
click at [852, 551] on div "Add" at bounding box center [856, 661] width 50 height 23
click at [370, 551] on div "Undo" at bounding box center [362, 661] width 57 height 23
click at [367, 551] on div "Undo" at bounding box center [362, 661] width 57 height 23
click at [362, 551] on div "Undo" at bounding box center [372, 660] width 24 height 9
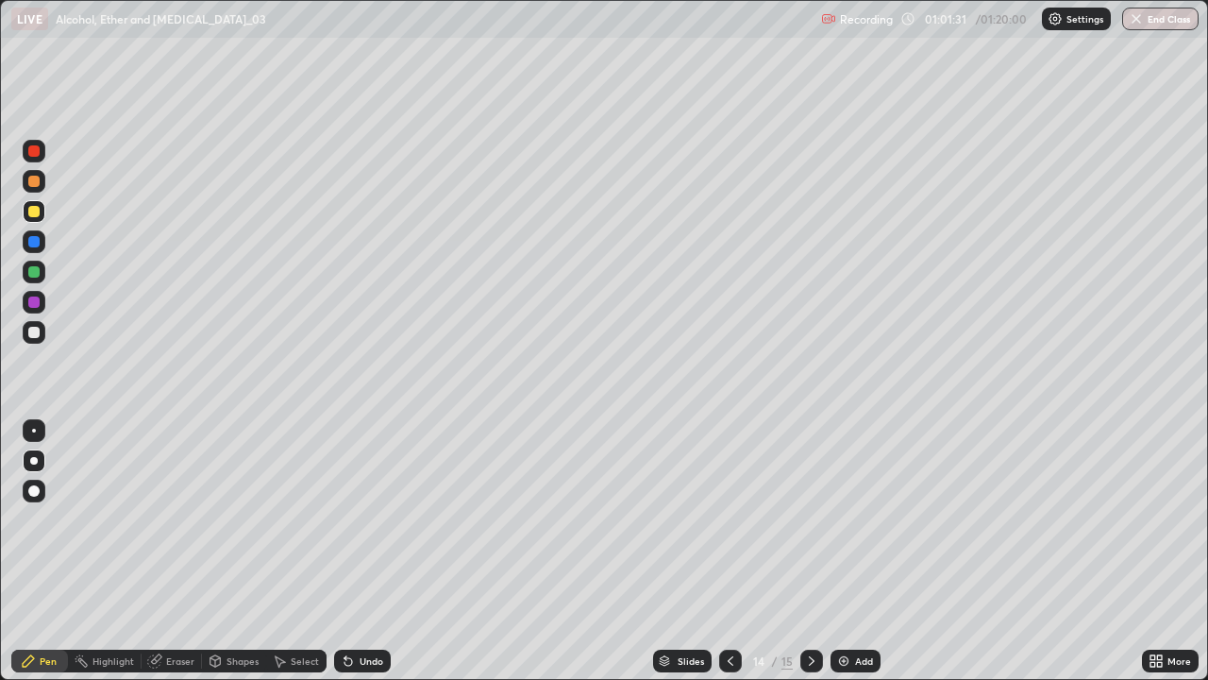
click at [345, 551] on icon at bounding box center [349, 662] width 8 height 8
click at [351, 551] on div "Undo" at bounding box center [362, 661] width 57 height 23
click at [355, 551] on div "Undo" at bounding box center [362, 661] width 57 height 23
click at [374, 551] on div "Undo" at bounding box center [372, 660] width 24 height 9
click at [371, 551] on div "Undo" at bounding box center [372, 660] width 24 height 9
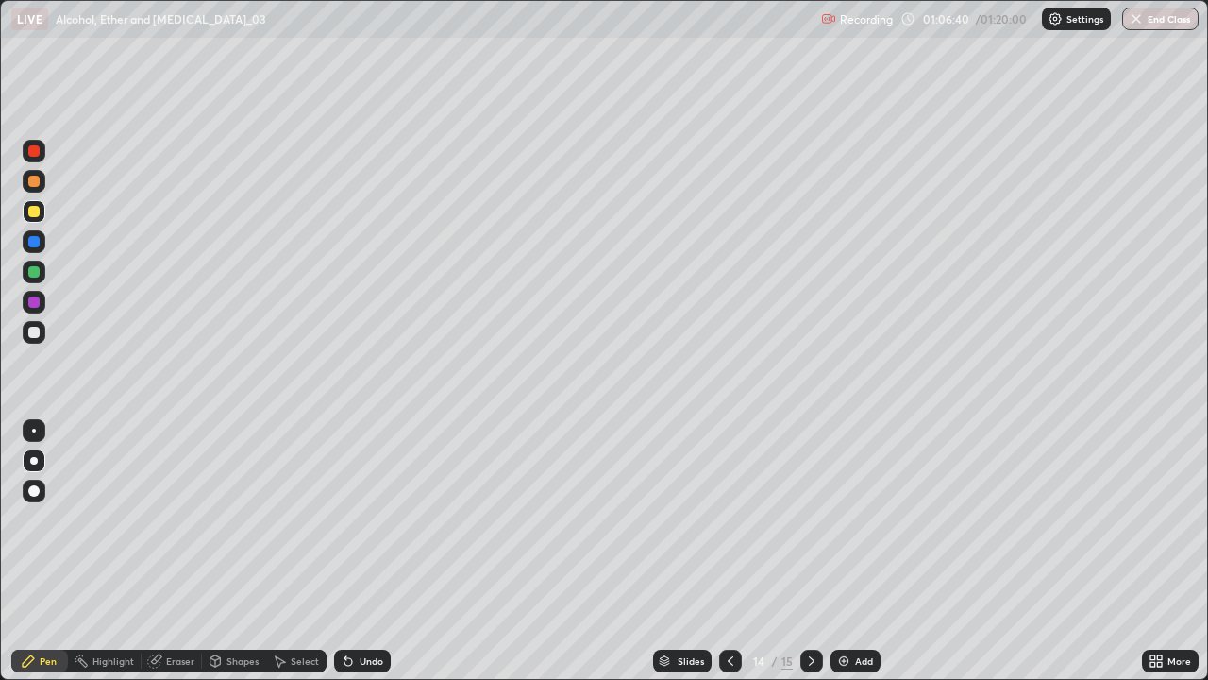
click at [853, 551] on div "Add" at bounding box center [856, 661] width 50 height 23
click at [381, 551] on div "Undo" at bounding box center [362, 661] width 57 height 23
click at [359, 551] on div "Undo" at bounding box center [362, 661] width 57 height 23
click at [39, 334] on div at bounding box center [33, 332] width 11 height 11
click at [364, 551] on div "Undo" at bounding box center [362, 661] width 57 height 23
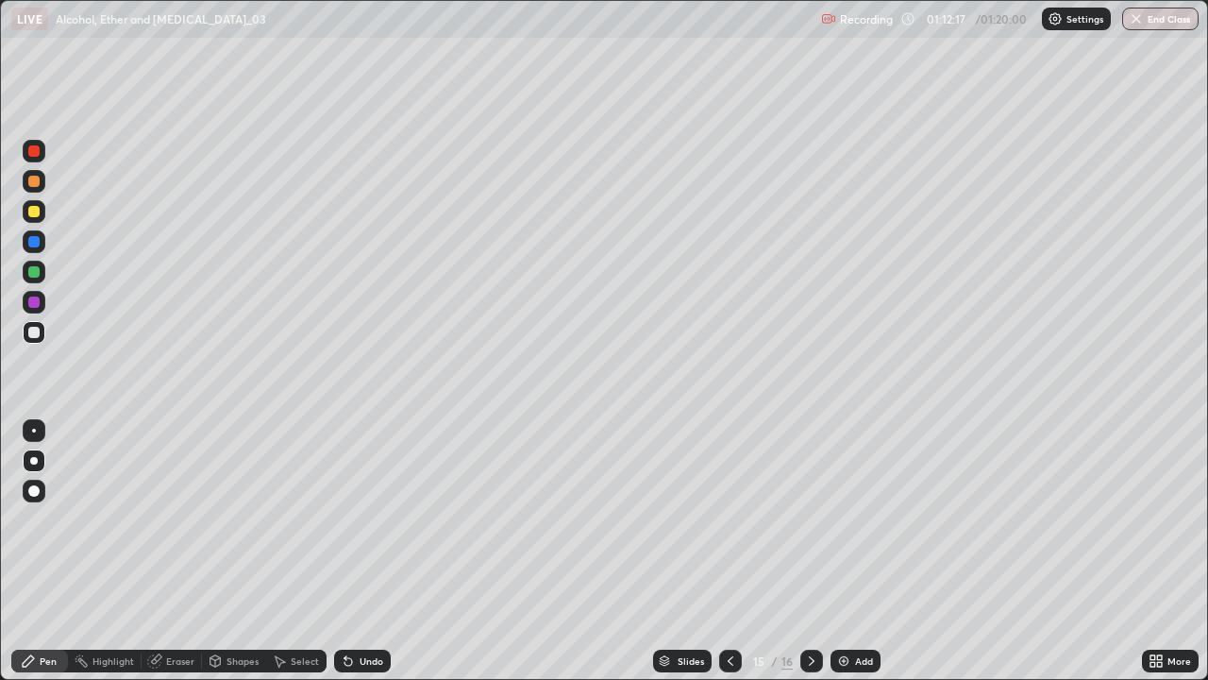
click at [345, 551] on icon at bounding box center [346, 657] width 2 height 2
click at [372, 551] on div "Undo" at bounding box center [372, 660] width 24 height 9
click at [160, 551] on icon at bounding box center [154, 660] width 15 height 15
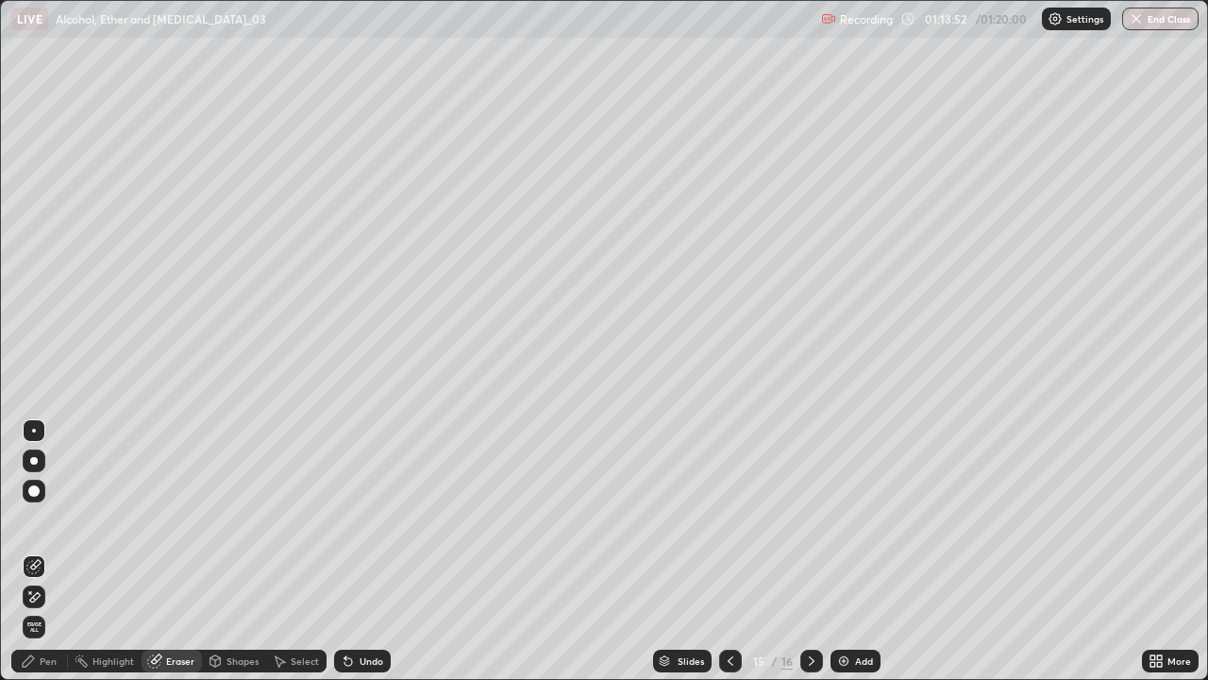
click at [42, 551] on div "Pen" at bounding box center [48, 660] width 17 height 9
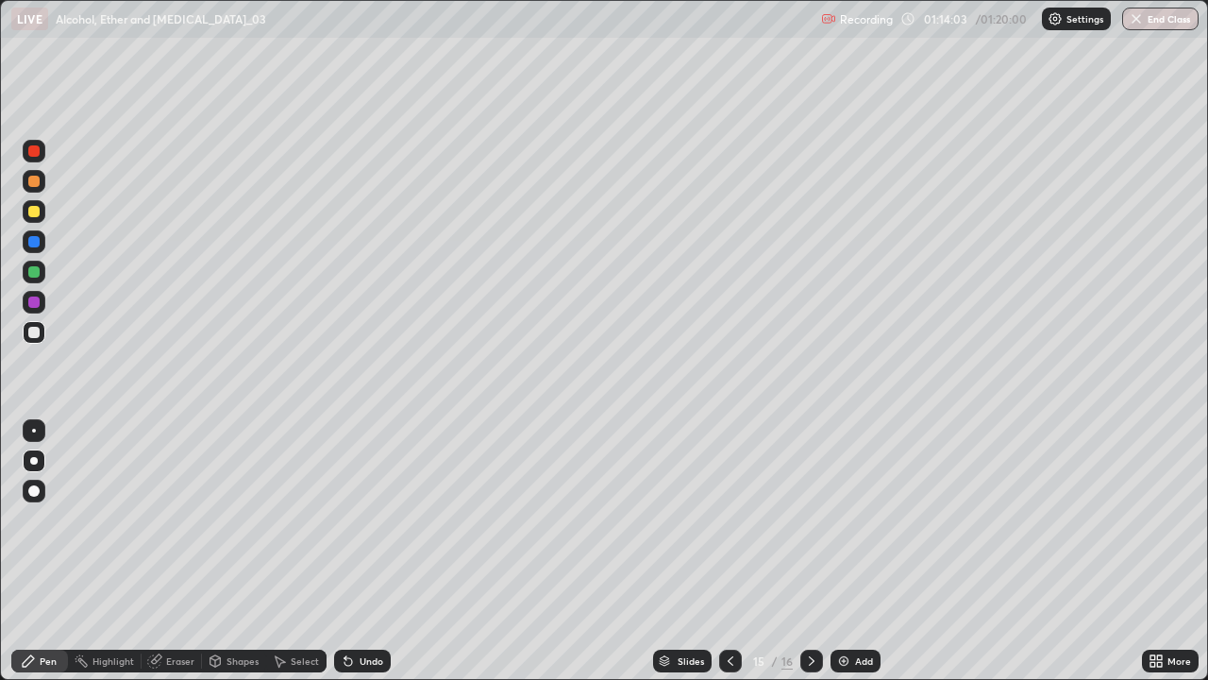
click at [179, 551] on div "Eraser" at bounding box center [172, 661] width 60 height 23
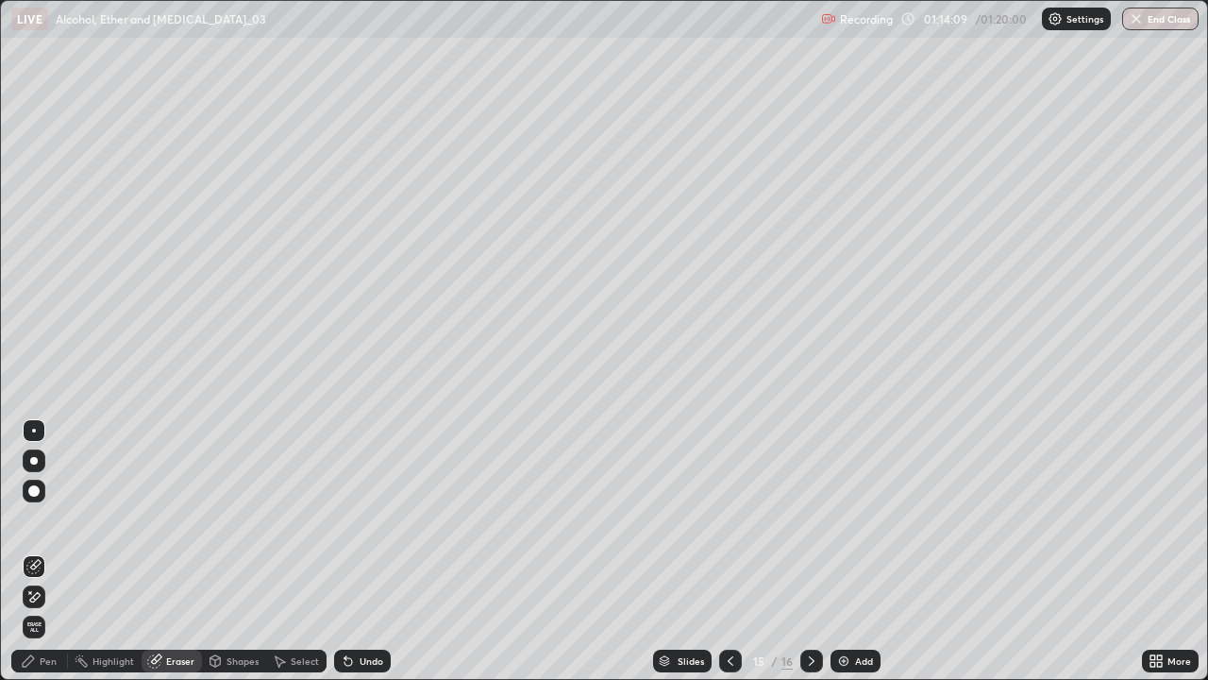
click at [42, 551] on div "Pen" at bounding box center [48, 660] width 17 height 9
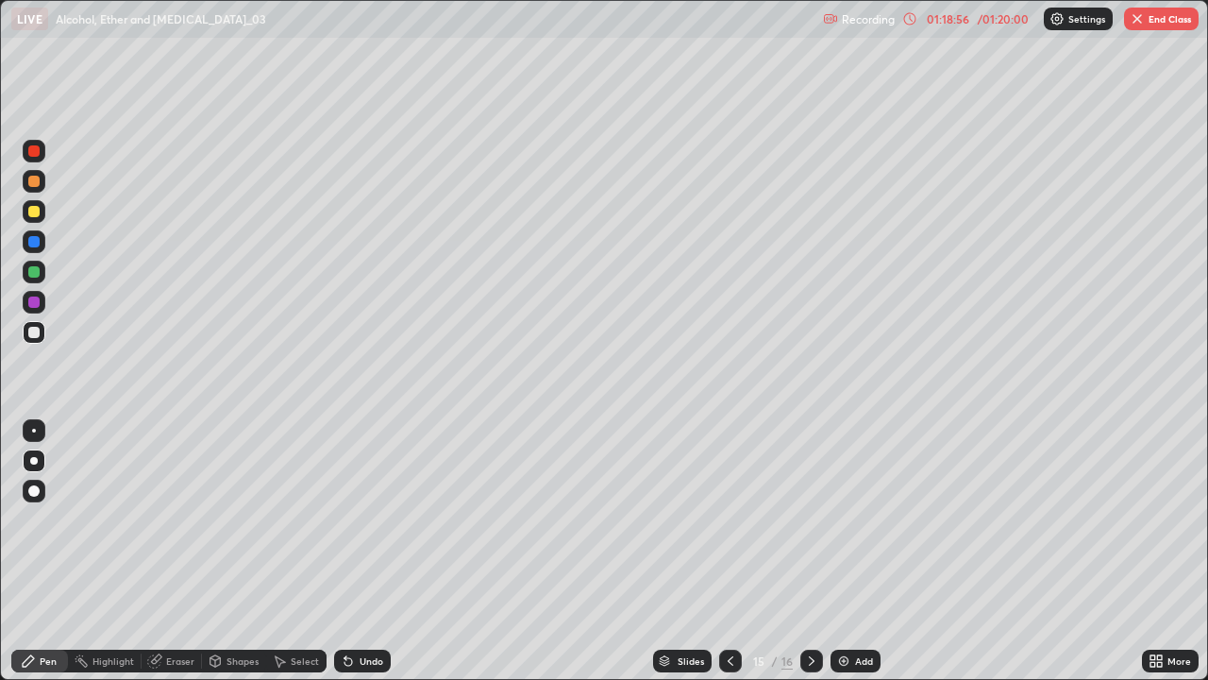
click at [1150, 21] on button "End Class" at bounding box center [1161, 19] width 75 height 23
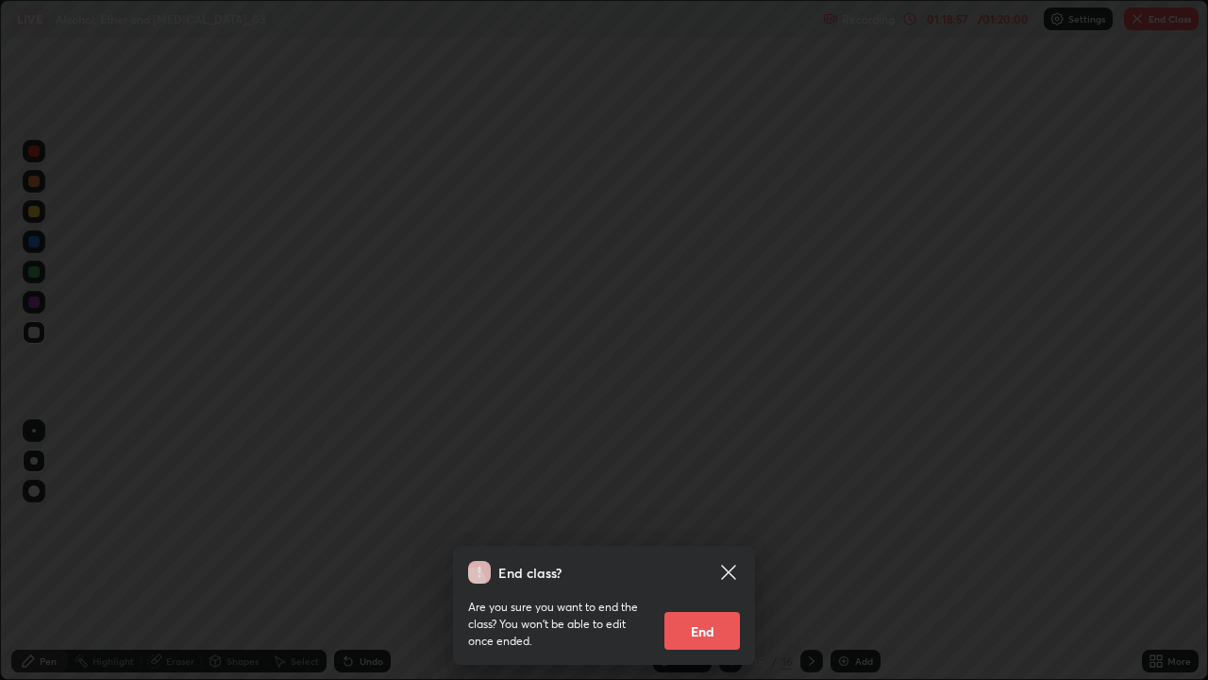
click at [703, 551] on button "End" at bounding box center [703, 631] width 76 height 38
